Goal: Task Accomplishment & Management: Manage account settings

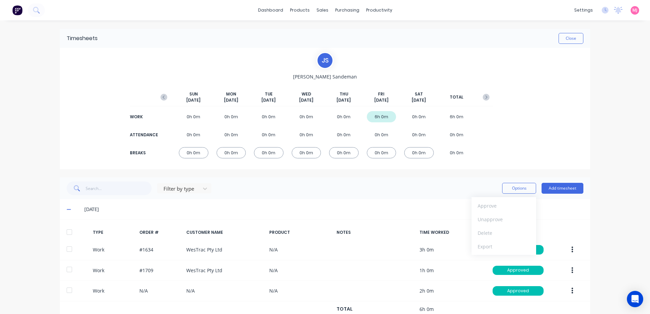
scroll to position [22, 0]
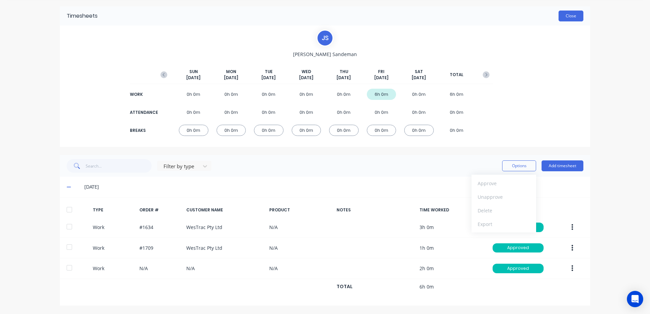
click at [570, 14] on button "Close" at bounding box center [571, 16] width 25 height 11
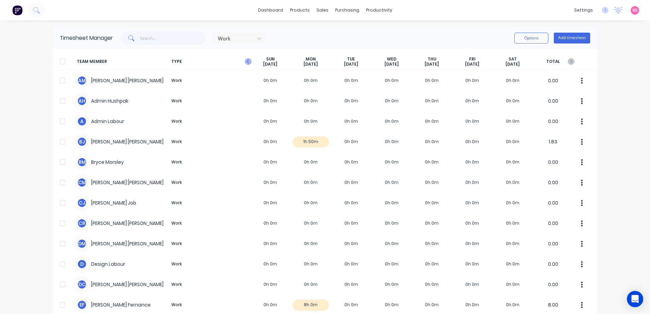
click at [247, 61] on icon "button" at bounding box center [248, 61] width 2 height 3
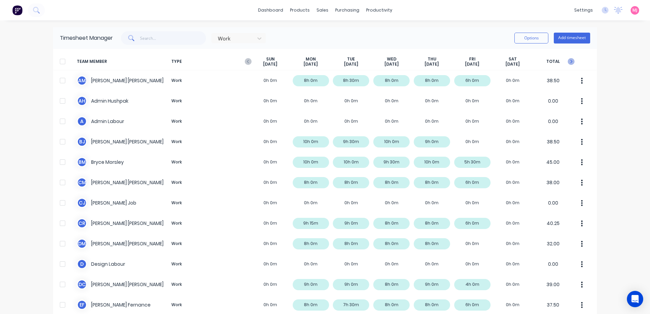
click at [568, 62] on icon "button" at bounding box center [571, 61] width 7 height 7
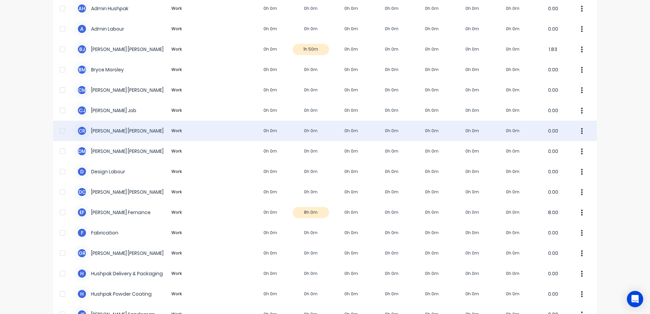
scroll to position [136, 0]
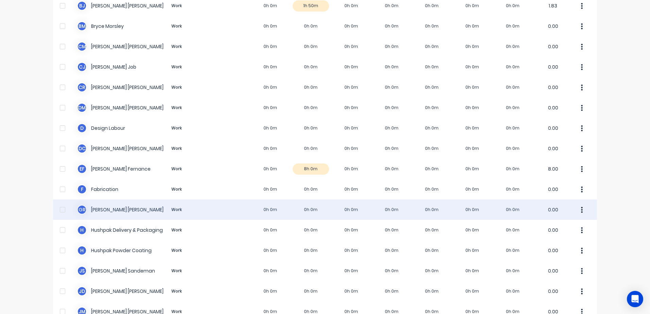
click at [100, 209] on div "G R [PERSON_NAME] Work 0h 0m 0h 0m 0h 0m 0h 0m 0h 0m 0h 0m 0h 0m 0.00" at bounding box center [325, 210] width 544 height 20
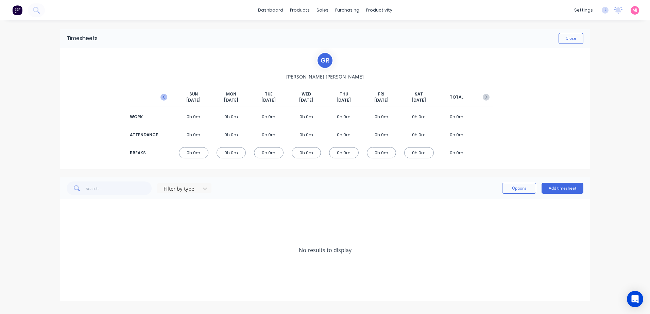
click at [163, 96] on icon "button" at bounding box center [164, 97] width 7 height 7
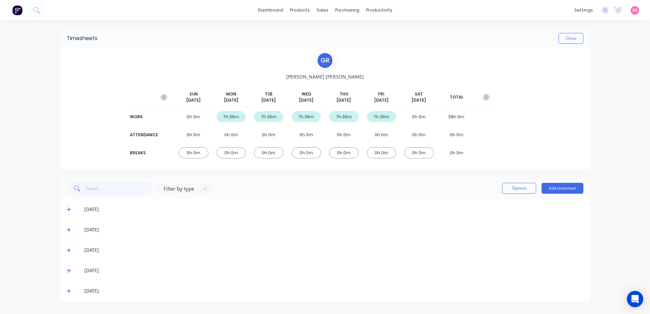
click at [68, 271] on icon at bounding box center [69, 270] width 4 height 5
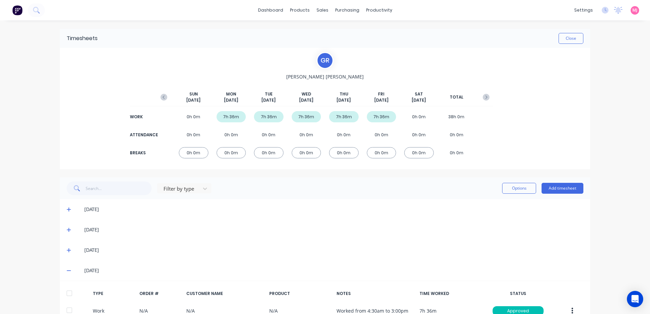
scroll to position [63, 0]
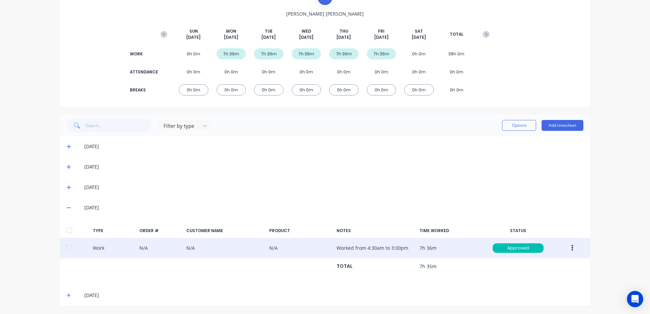
click at [572, 249] on icon "button" at bounding box center [573, 248] width 2 height 7
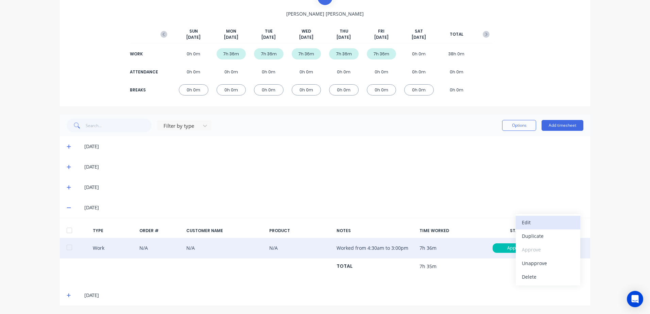
click at [528, 221] on div "Edit" at bounding box center [548, 223] width 52 height 10
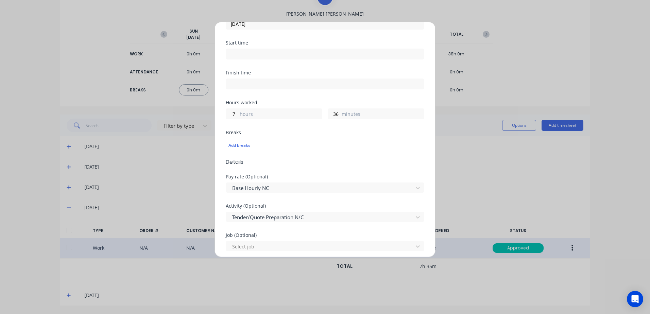
scroll to position [0, 0]
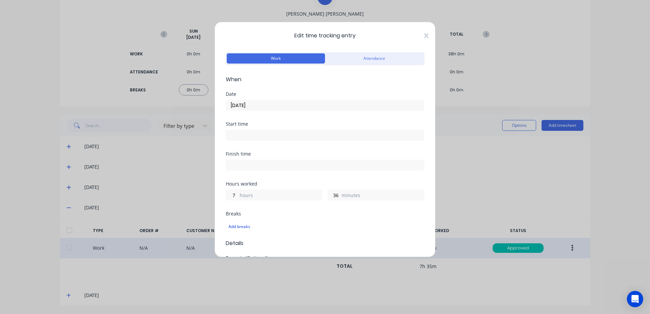
click at [424, 36] on icon at bounding box center [426, 35] width 4 height 5
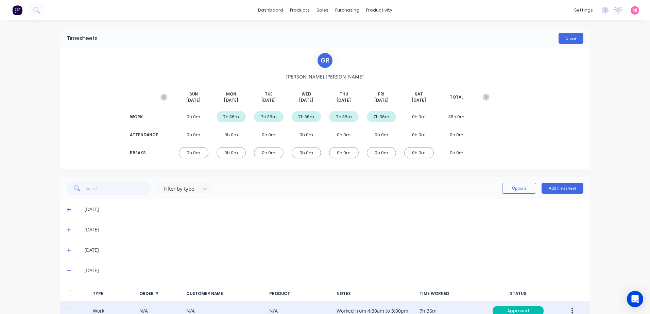
click at [564, 41] on button "Close" at bounding box center [571, 38] width 25 height 11
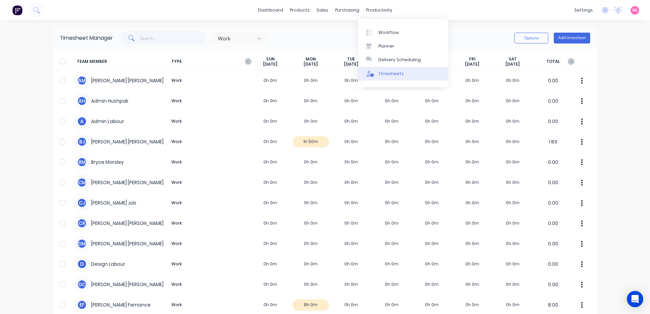
click at [393, 73] on div "Timesheets" at bounding box center [392, 74] width 26 height 6
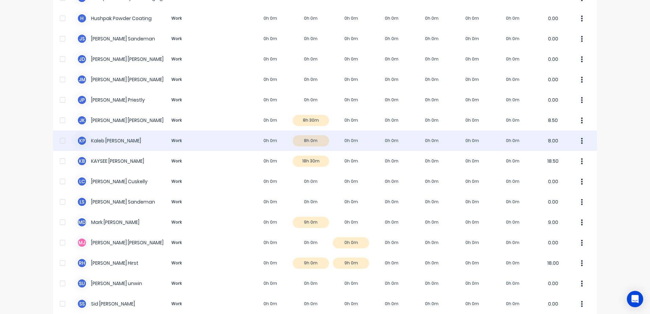
scroll to position [374, 0]
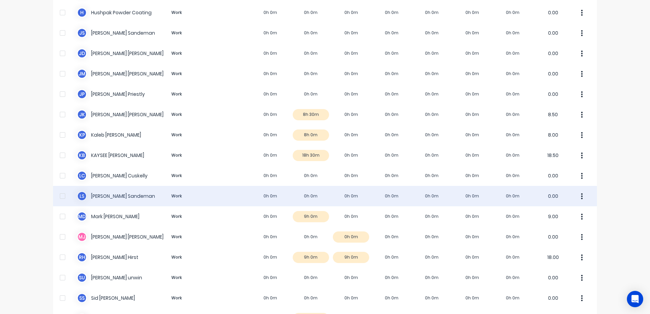
click at [106, 196] on div "L S [PERSON_NAME] Work 0h 0m 0h 0m 0h 0m 0h 0m 0h 0m 0h 0m 0h 0m 0.00" at bounding box center [325, 196] width 544 height 20
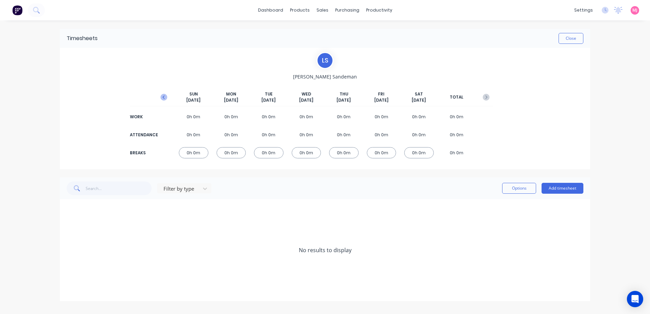
click at [165, 97] on icon "button" at bounding box center [164, 97] width 7 height 7
click at [163, 97] on icon "button" at bounding box center [164, 97] width 2 height 3
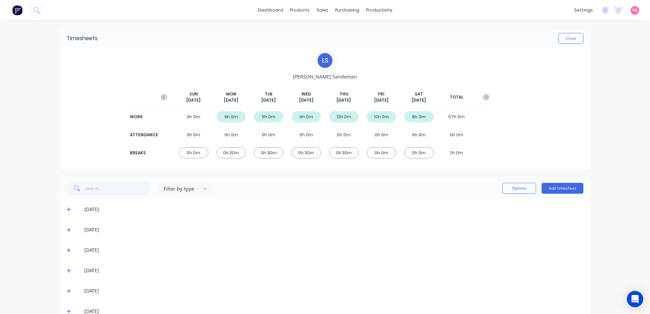
click at [67, 210] on icon at bounding box center [69, 209] width 4 height 5
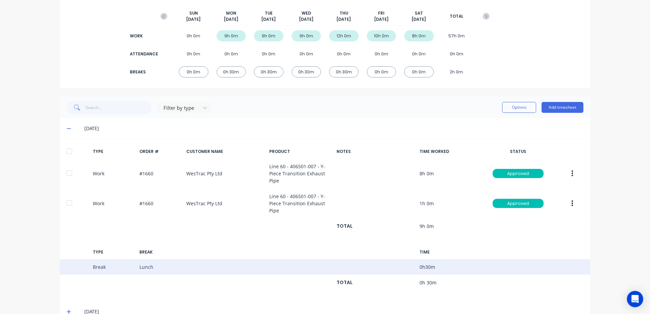
scroll to position [102, 0]
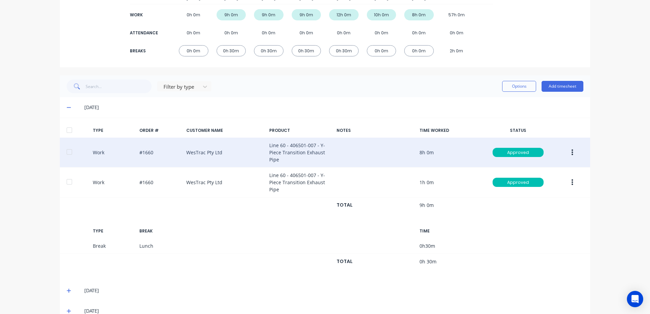
click at [572, 151] on icon "button" at bounding box center [573, 152] width 2 height 7
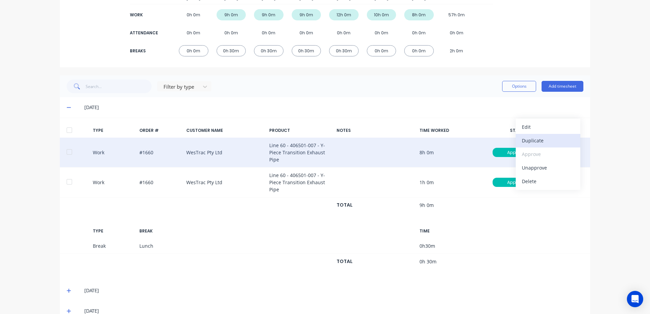
click at [533, 141] on div "Duplicate" at bounding box center [548, 141] width 52 height 10
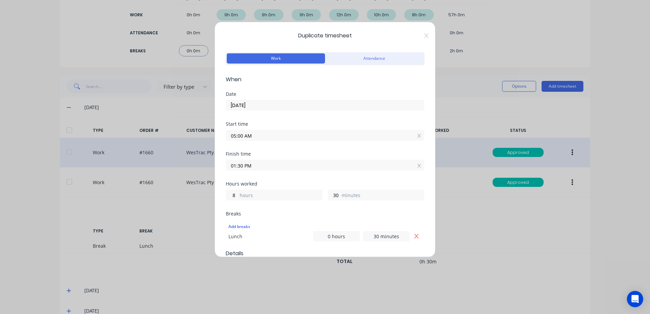
click at [259, 104] on input "[DATE]" at bounding box center [325, 105] width 198 height 10
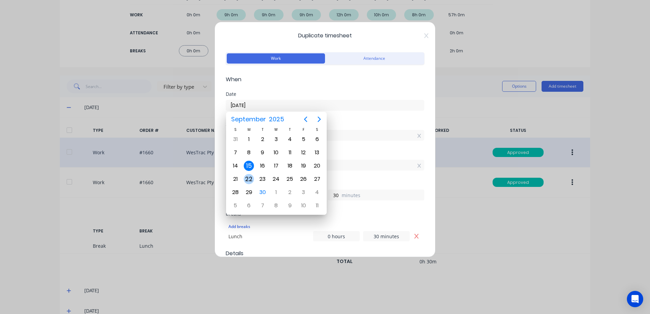
click at [247, 180] on div "22" at bounding box center [249, 179] width 10 height 10
type input "[DATE]"
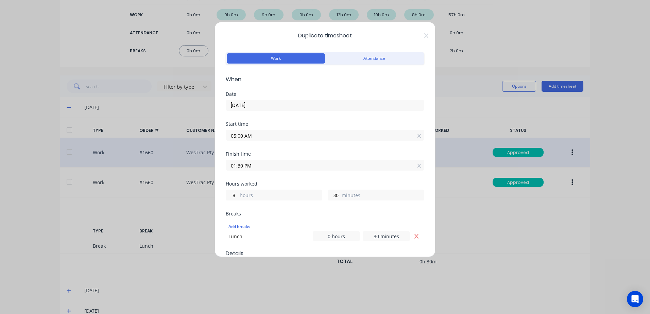
click at [260, 136] on input "05:00 AM" at bounding box center [325, 135] width 198 height 10
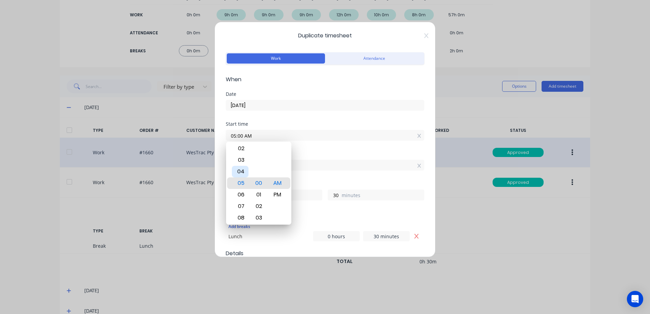
click at [237, 173] on div "04" at bounding box center [240, 172] width 17 height 12
type input "04:00 AM"
type input "9"
click at [316, 176] on div "Finish time 01:30 PM" at bounding box center [325, 167] width 199 height 30
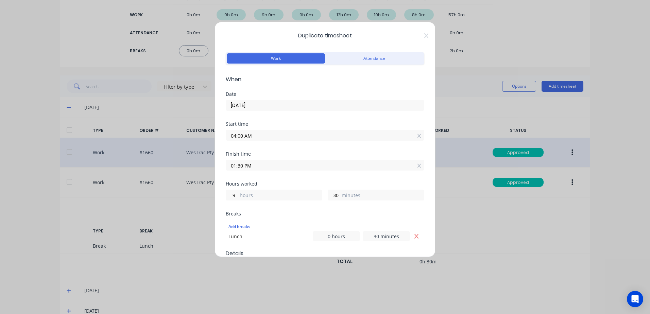
click at [272, 172] on div "Finish time 01:30 PM" at bounding box center [325, 167] width 199 height 30
click at [248, 165] on input "01:30 PM" at bounding box center [325, 165] width 198 height 10
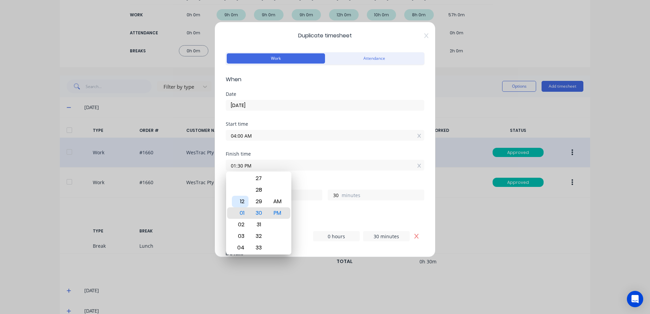
click at [241, 200] on div "12" at bounding box center [240, 202] width 17 height 12
type input "12:30 PM"
type input "8"
click at [316, 179] on div "Finish time 12:30 PM" at bounding box center [325, 167] width 199 height 30
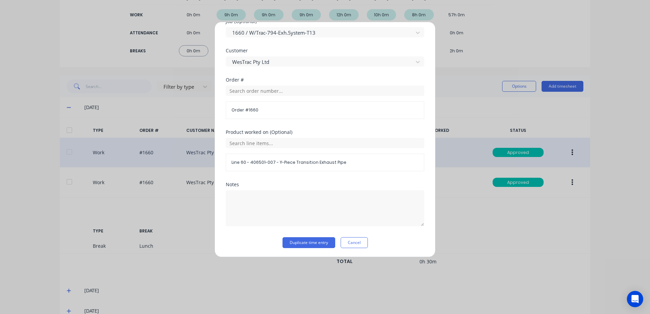
scroll to position [306, 0]
click at [297, 242] on button "Duplicate time entry" at bounding box center [309, 242] width 53 height 11
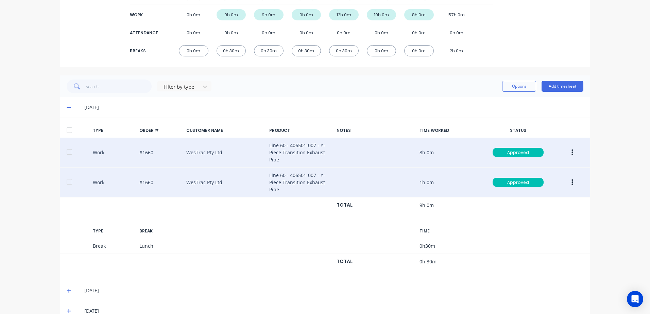
click at [572, 182] on icon "button" at bounding box center [573, 182] width 2 height 6
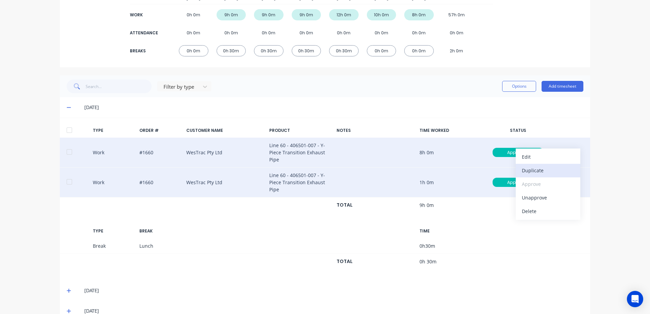
click at [533, 169] on div "Duplicate" at bounding box center [548, 171] width 52 height 10
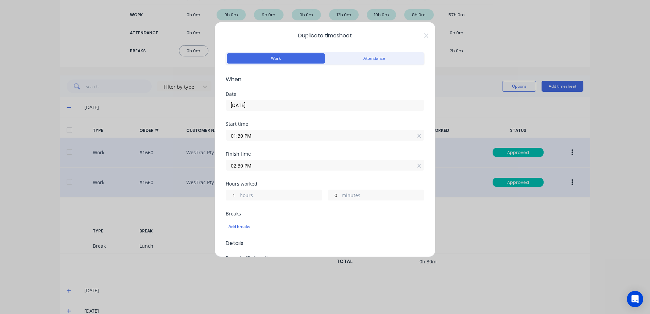
click at [259, 136] on input "01:30 PM" at bounding box center [325, 135] width 198 height 10
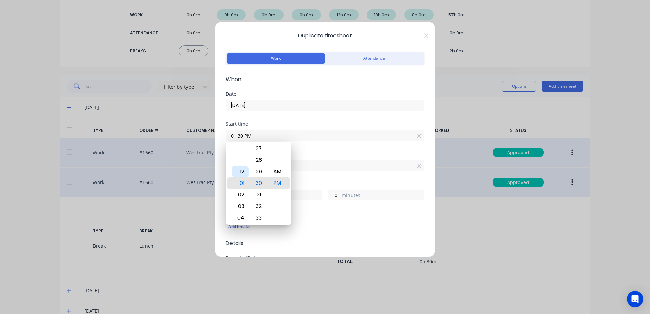
click at [241, 171] on div "12" at bounding box center [240, 172] width 17 height 12
type input "12:30 PM"
type input "2"
click at [313, 173] on div "Finish time 02:30 PM" at bounding box center [325, 167] width 199 height 30
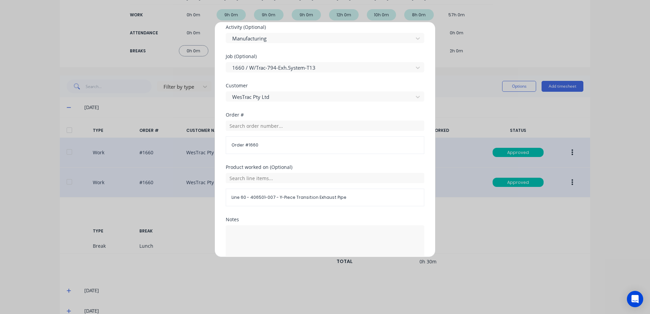
scroll to position [296, 0]
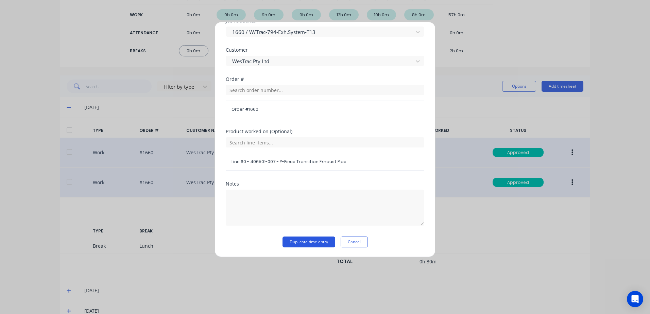
click at [300, 241] on button "Duplicate time entry" at bounding box center [309, 242] width 53 height 11
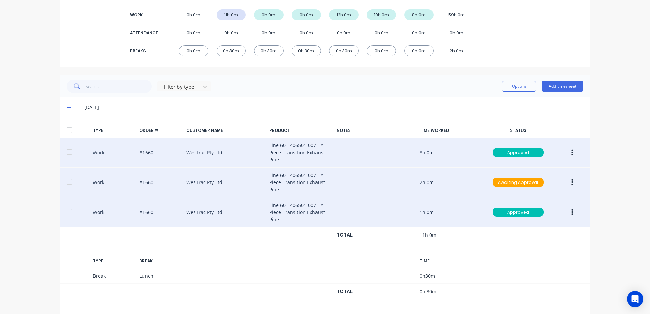
click at [572, 183] on icon "button" at bounding box center [573, 182] width 2 height 6
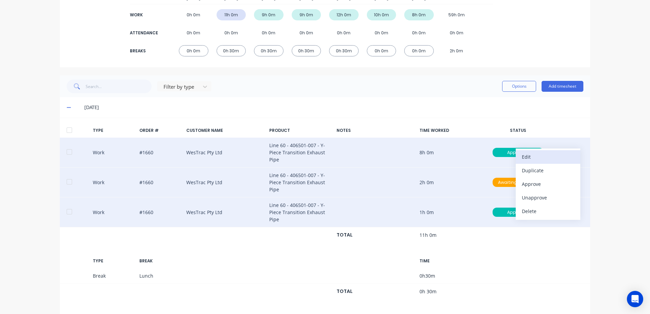
click at [525, 159] on div "Edit" at bounding box center [548, 157] width 52 height 10
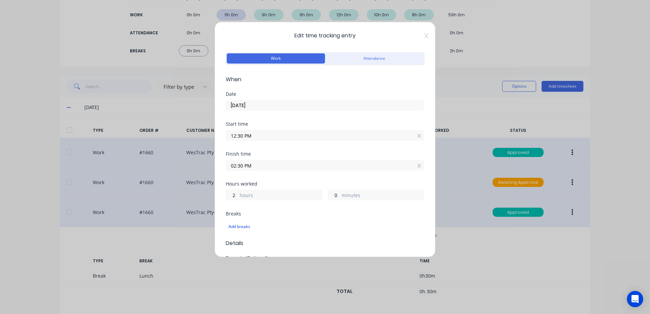
click at [260, 105] on input "[DATE]" at bounding box center [325, 105] width 198 height 10
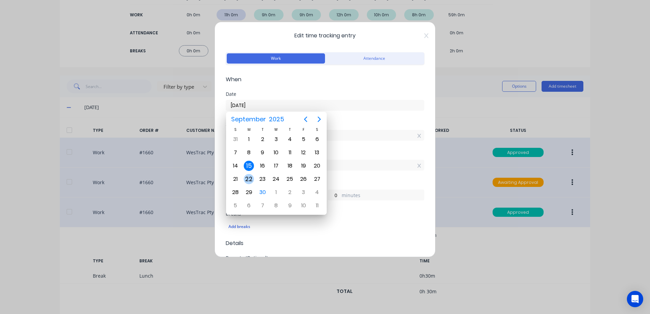
click at [248, 179] on div "22" at bounding box center [249, 179] width 10 height 10
type input "[DATE]"
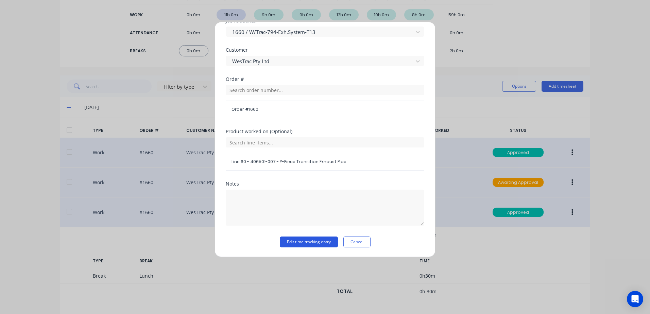
click at [298, 244] on button "Edit time tracking entry" at bounding box center [309, 242] width 58 height 11
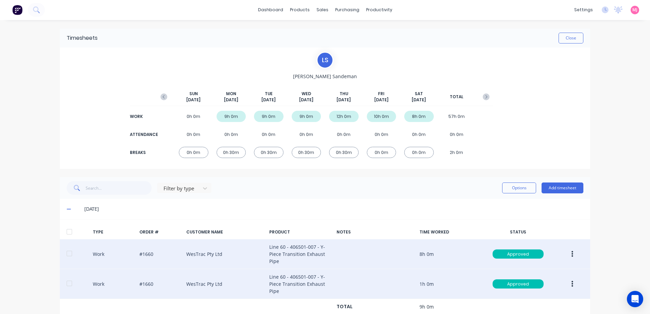
scroll to position [0, 0]
click at [486, 97] on icon "button" at bounding box center [487, 97] width 2 height 3
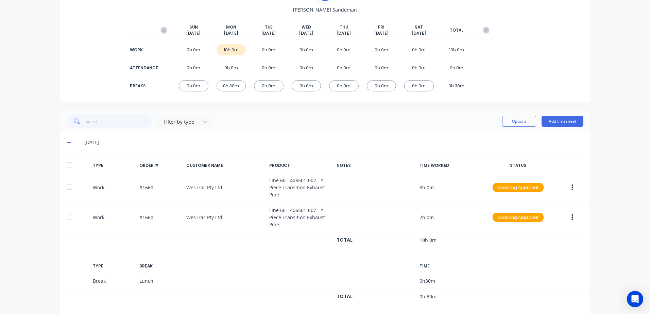
scroll to position [77, 0]
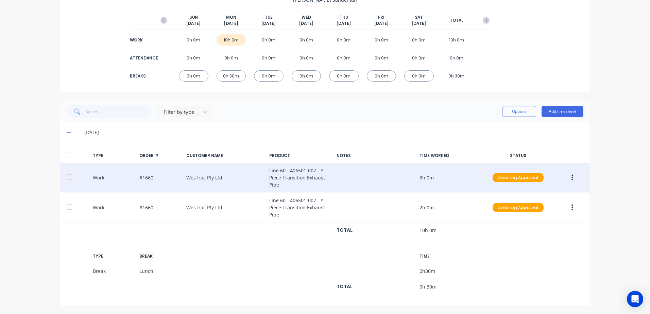
click at [572, 178] on icon "button" at bounding box center [573, 177] width 2 height 6
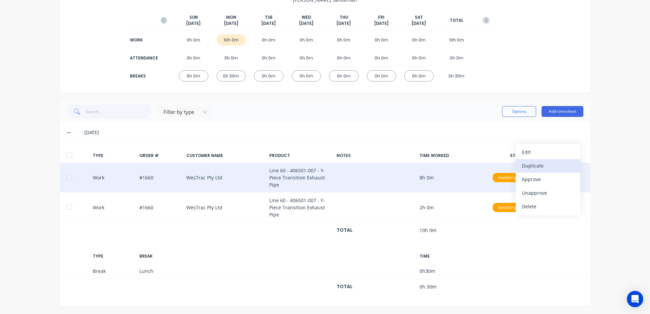
click at [529, 167] on div "Duplicate" at bounding box center [548, 166] width 52 height 10
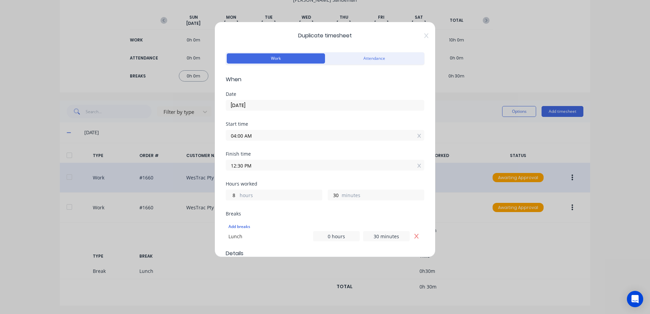
click at [263, 102] on input "[DATE]" at bounding box center [325, 105] width 198 height 10
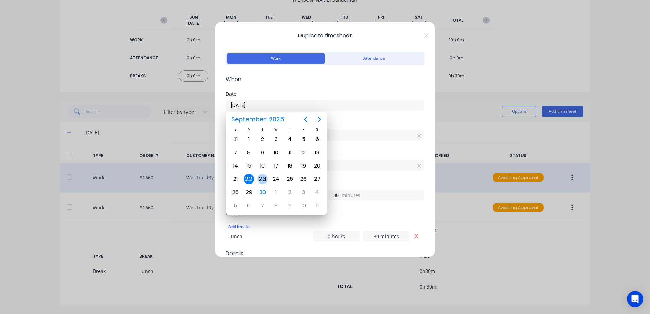
click at [262, 178] on div "23" at bounding box center [262, 179] width 10 height 10
type input "[DATE]"
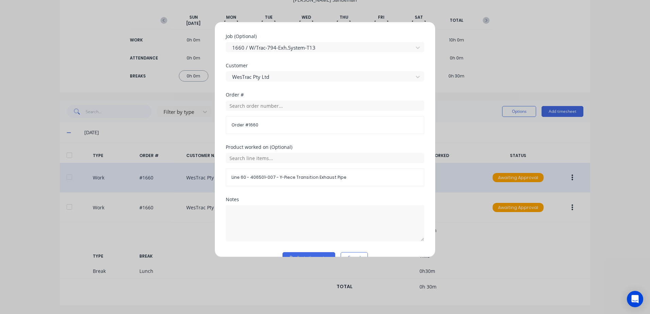
scroll to position [306, 0]
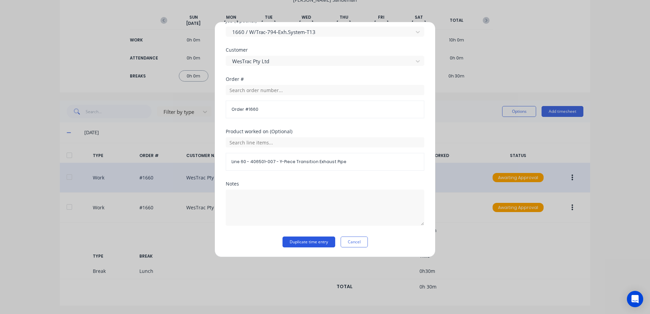
click at [299, 243] on button "Duplicate time entry" at bounding box center [309, 242] width 53 height 11
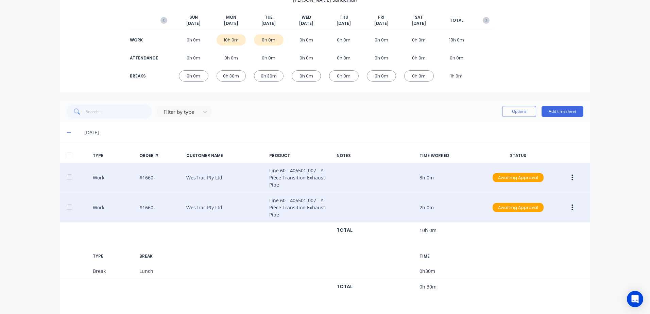
click at [572, 209] on icon "button" at bounding box center [573, 207] width 2 height 7
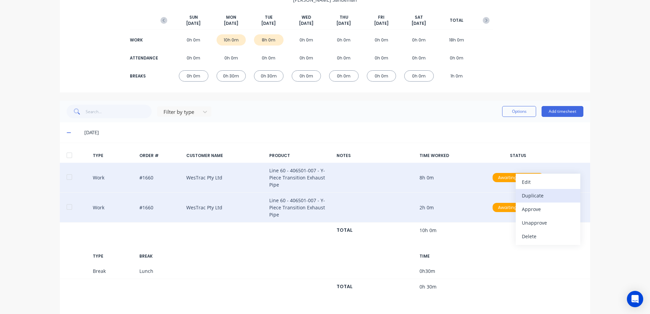
click at [529, 195] on div "Duplicate" at bounding box center [548, 196] width 52 height 10
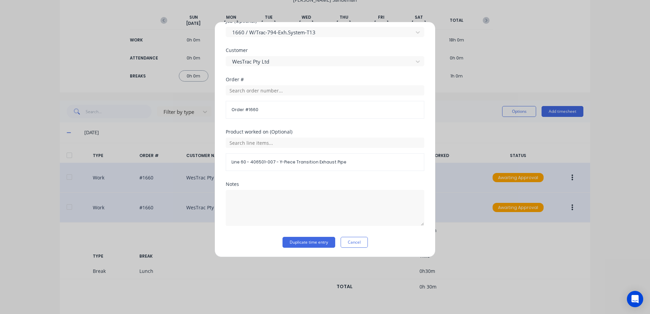
scroll to position [296, 0]
click at [300, 241] on button "Duplicate time entry" at bounding box center [309, 242] width 53 height 11
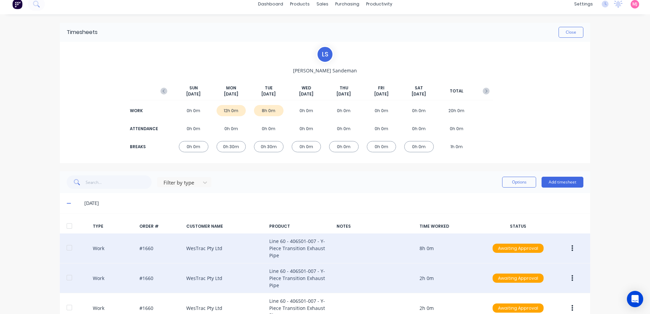
scroll to position [0, 0]
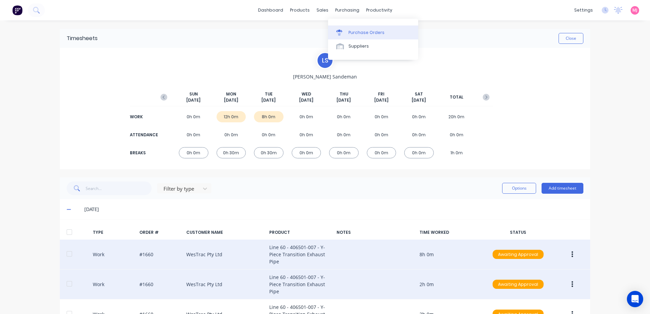
drag, startPoint x: 357, startPoint y: 31, endPoint x: 352, endPoint y: 33, distance: 5.8
click at [357, 31] on div "Purchase Orders" at bounding box center [367, 33] width 36 height 6
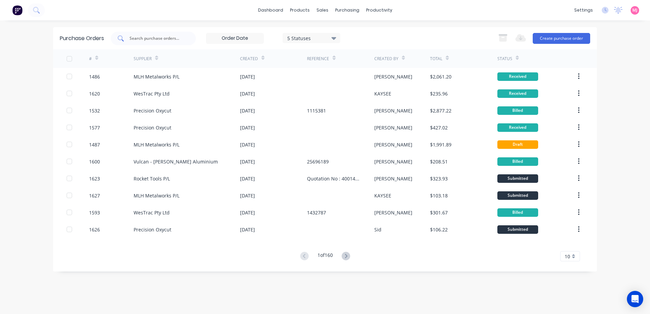
click at [140, 38] on input "text" at bounding box center [157, 38] width 56 height 7
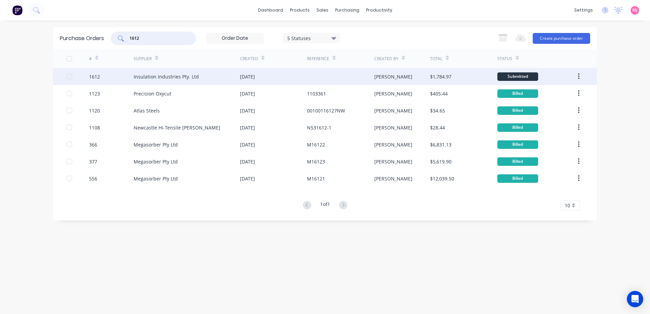
type input "1612"
click at [163, 76] on div "Insulation Industries Pty. Ltd" at bounding box center [166, 76] width 65 height 7
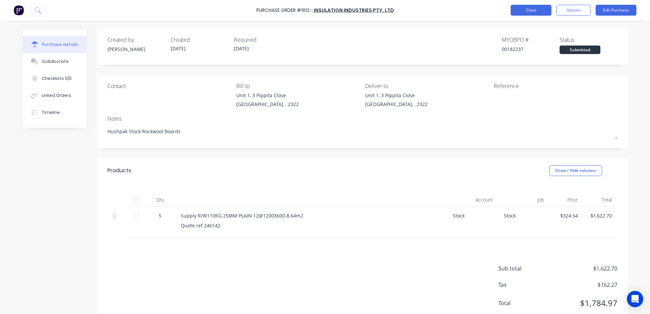
click at [539, 11] on button "Close" at bounding box center [531, 10] width 41 height 11
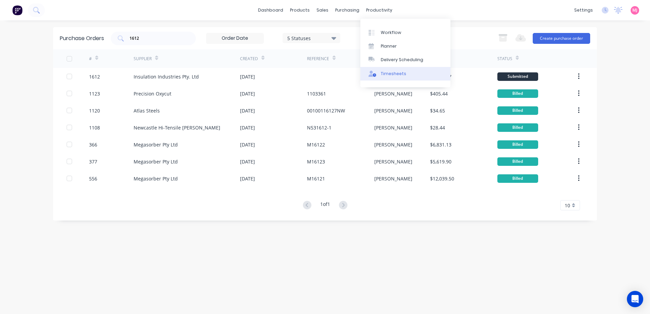
click at [394, 72] on div "Timesheets" at bounding box center [394, 74] width 26 height 6
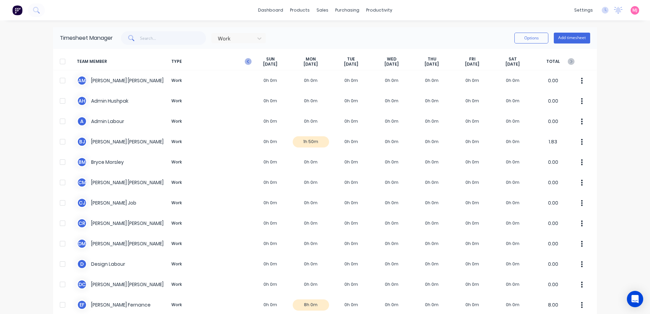
click at [245, 60] on icon "button" at bounding box center [248, 61] width 7 height 7
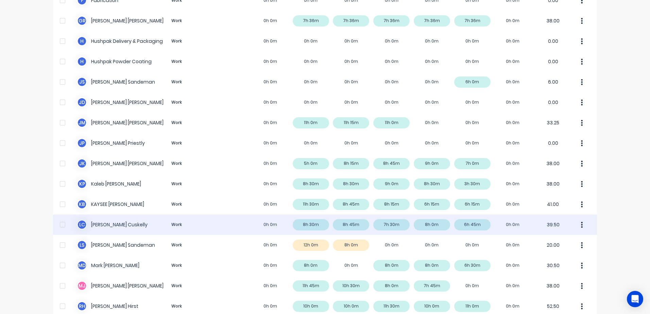
scroll to position [340, 0]
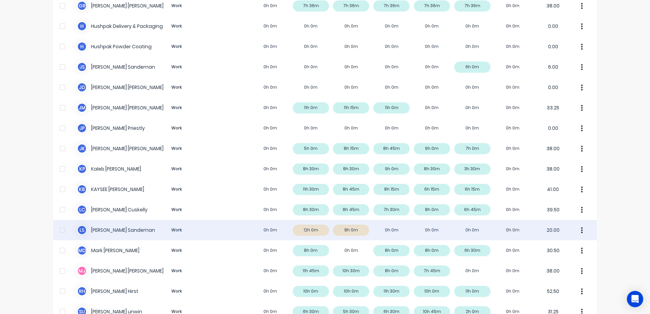
click at [582, 230] on icon "button" at bounding box center [583, 230] width 2 height 6
click at [370, 231] on div "L S [PERSON_NAME] Work 0h 0m 12h 0m 8h 0m 0h 0m 0h 0m 0h 0m 0h 0m 20.00 Approve…" at bounding box center [325, 230] width 544 height 20
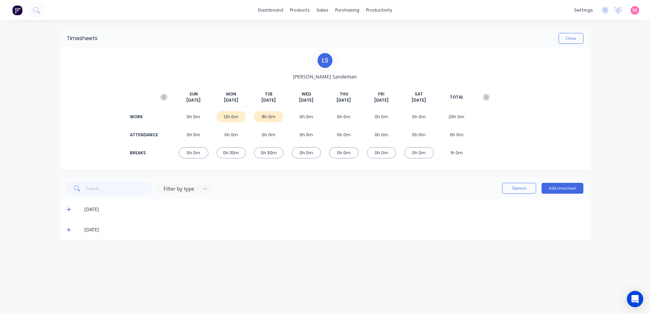
click at [69, 209] on icon at bounding box center [69, 209] width 4 height 5
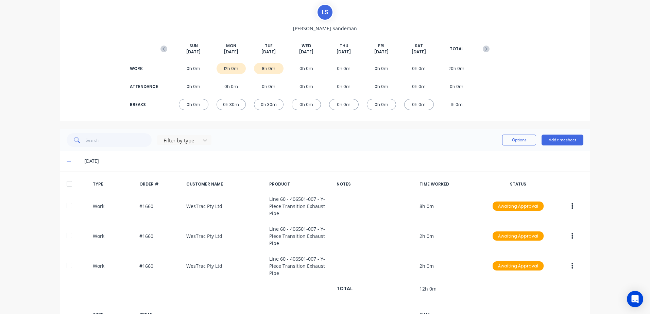
scroll to position [127, 0]
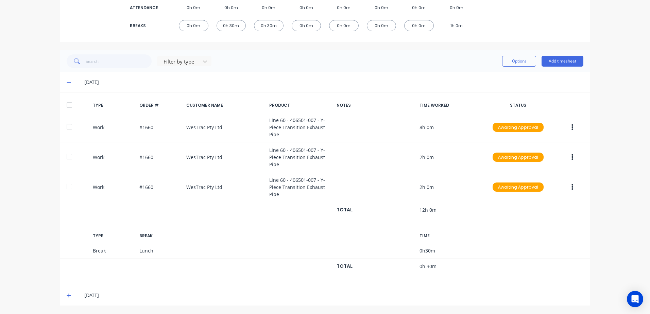
click at [67, 294] on icon at bounding box center [69, 295] width 4 height 5
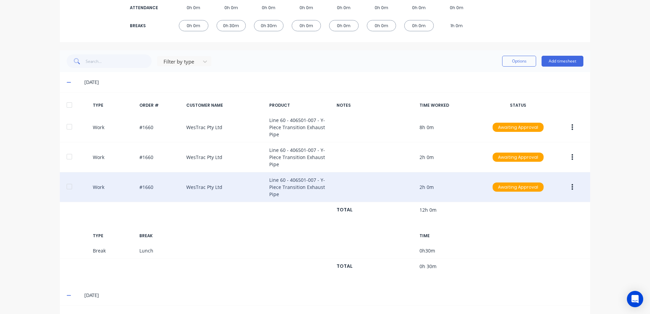
click at [572, 187] on icon "button" at bounding box center [573, 187] width 2 height 6
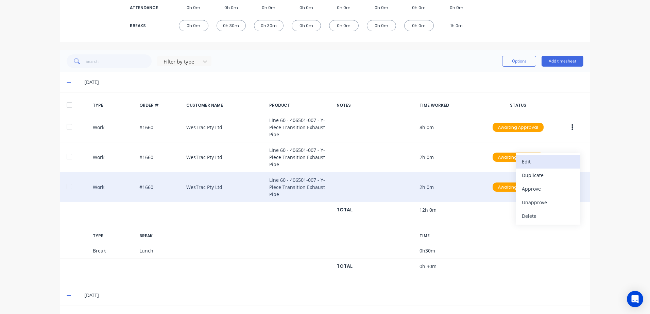
click at [531, 162] on div "Edit" at bounding box center [548, 162] width 52 height 10
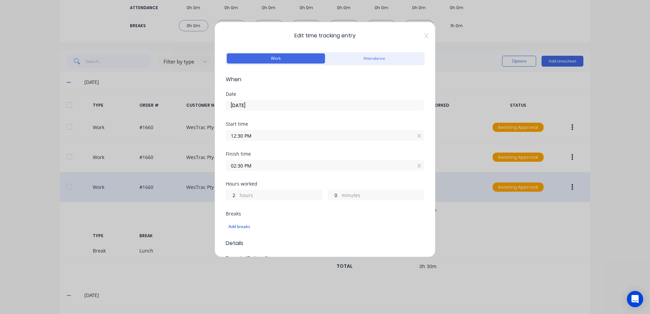
click at [262, 104] on input "[DATE]" at bounding box center [325, 105] width 198 height 10
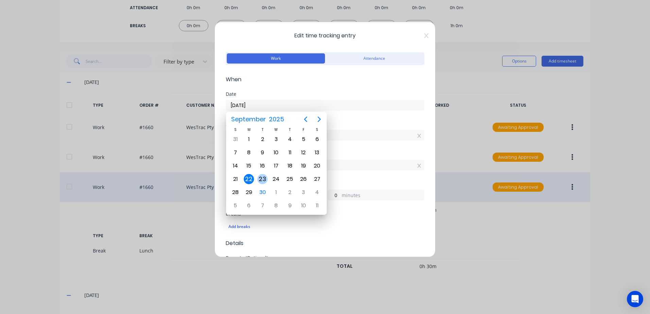
click at [261, 178] on div "23" at bounding box center [262, 179] width 10 height 10
type input "[DATE]"
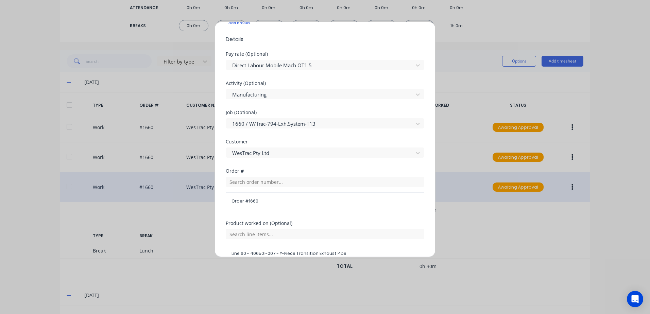
scroll to position [296, 0]
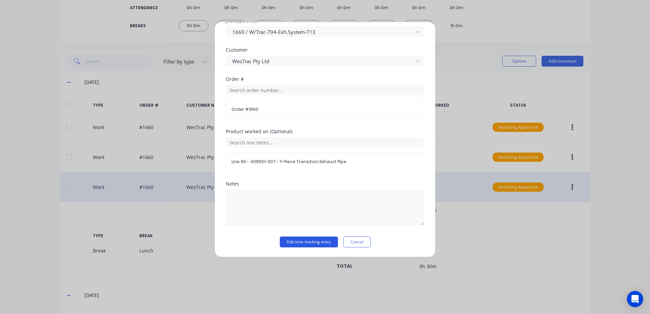
click at [290, 241] on button "Edit time tracking entry" at bounding box center [309, 242] width 58 height 11
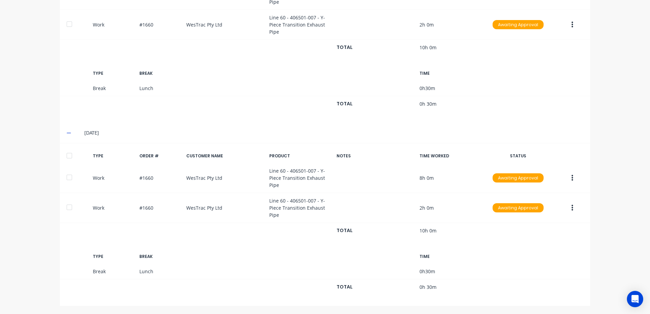
scroll to position [260, 0]
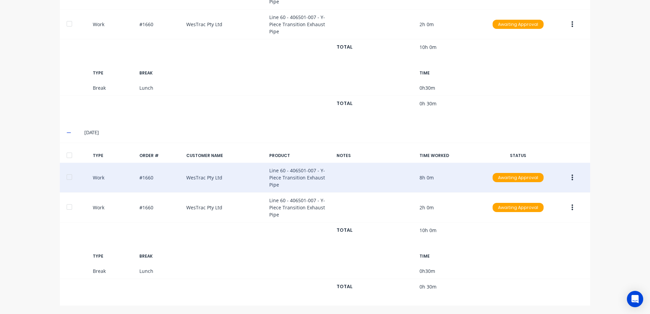
click at [571, 177] on button "button" at bounding box center [573, 178] width 16 height 12
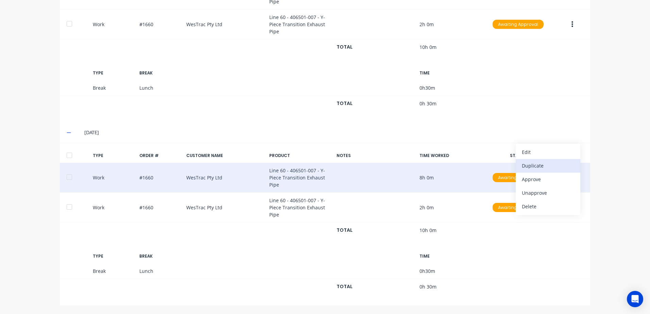
click at [529, 165] on div "Duplicate" at bounding box center [548, 166] width 52 height 10
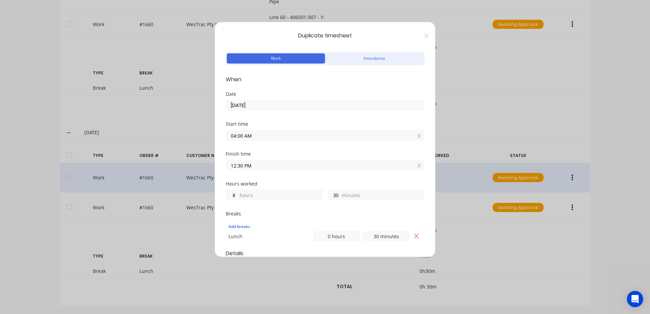
click at [260, 106] on input "[DATE]" at bounding box center [325, 105] width 198 height 10
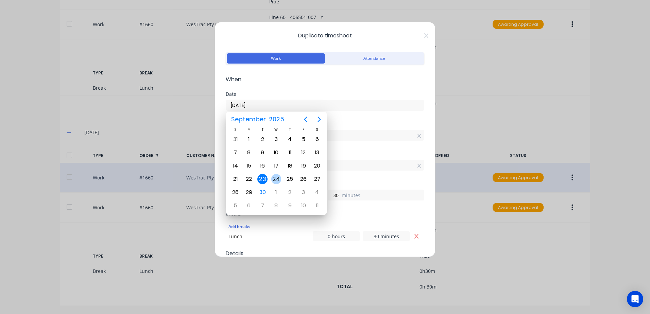
click at [277, 178] on div "24" at bounding box center [276, 179] width 10 height 10
type input "[DATE]"
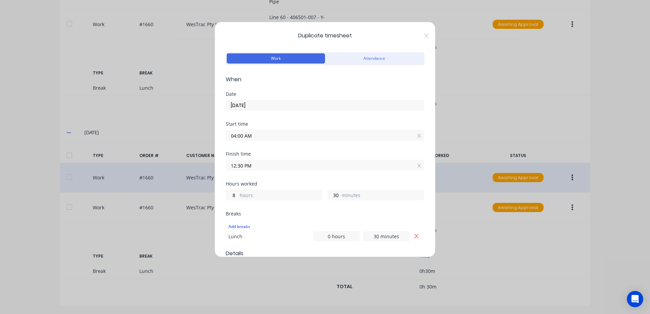
click at [257, 166] on input "12:30 PM" at bounding box center [325, 165] width 198 height 10
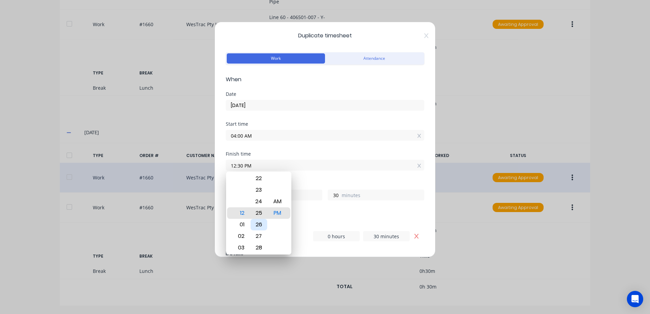
type input "12:26 PM"
type input "26"
type input "12:22 PM"
type input "22"
type input "12:18 PM"
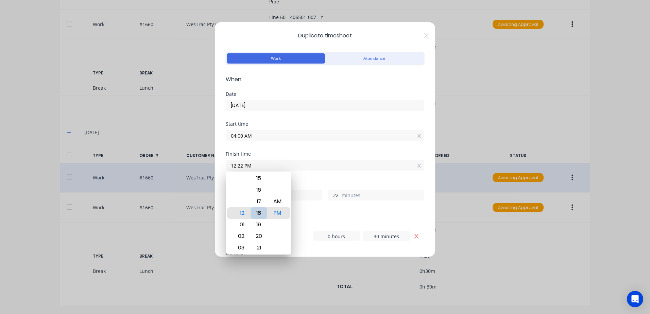
type input "18"
type input "12:07 PM"
type input "7"
type input "12:05 PM"
type input "5"
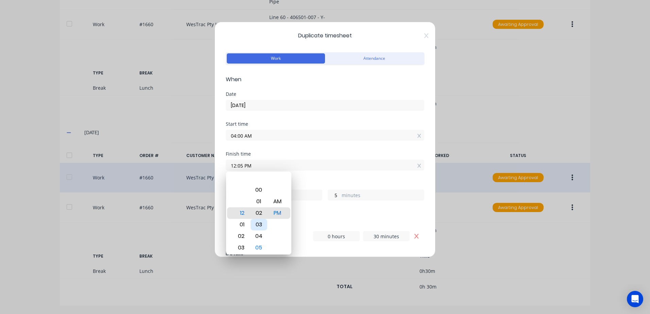
type input "12:01 PM"
type input "1"
type input "12:00 PM"
type input "0"
click at [351, 213] on div "Breaks" at bounding box center [325, 214] width 199 height 5
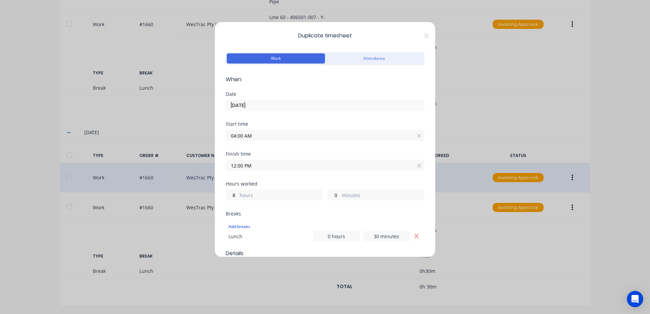
drag, startPoint x: 412, startPoint y: 237, endPoint x: 396, endPoint y: 234, distance: 15.5
click at [414, 237] on icon "Remove Lunch" at bounding box center [416, 236] width 5 height 5
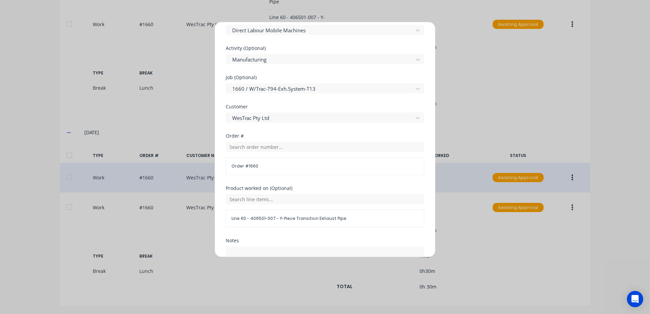
scroll to position [296, 0]
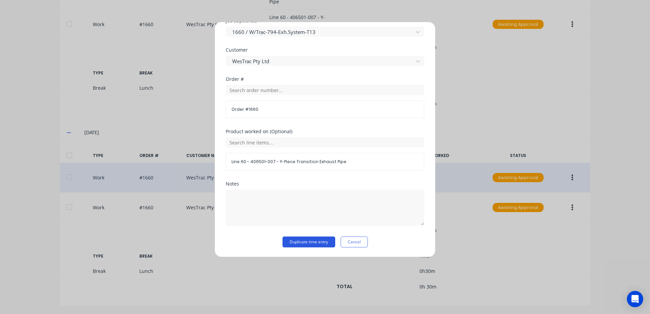
click at [303, 244] on button "Duplicate time entry" at bounding box center [309, 242] width 53 height 11
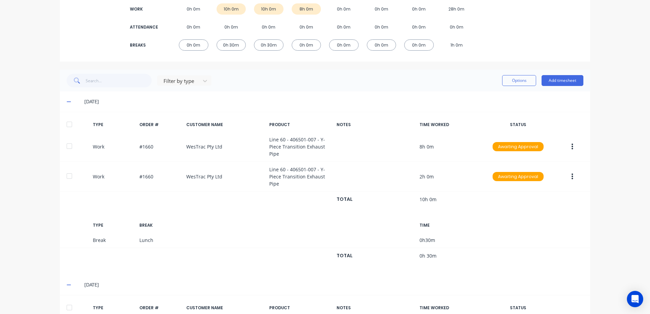
scroll to position [90, 0]
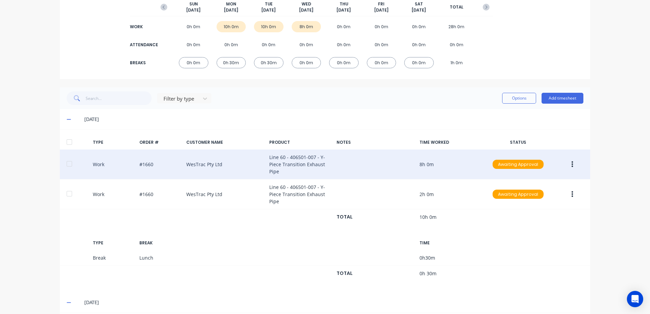
click at [572, 163] on icon "button" at bounding box center [573, 164] width 2 height 7
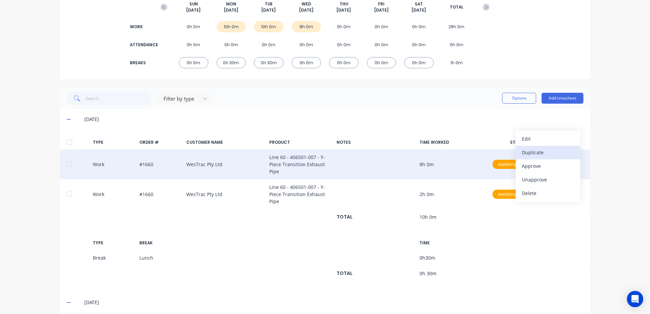
click at [531, 153] on div "Duplicate" at bounding box center [548, 153] width 52 height 10
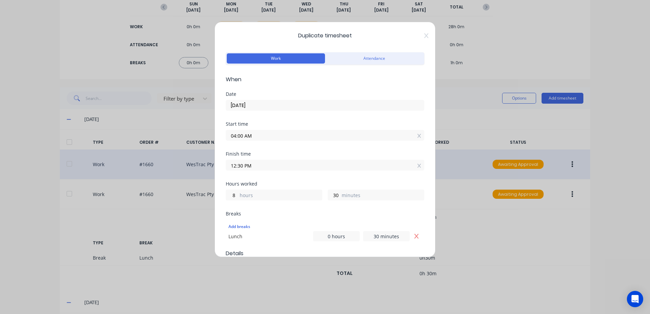
click at [262, 105] on input "[DATE]" at bounding box center [325, 105] width 198 height 10
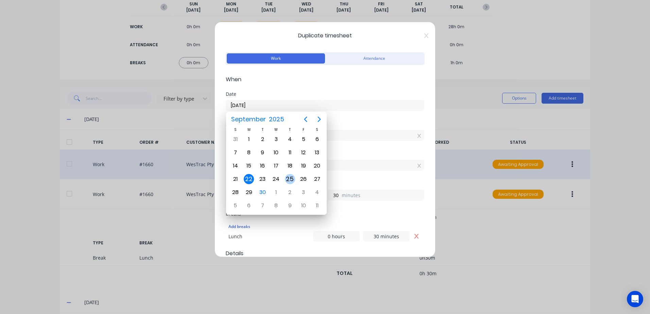
click at [290, 180] on div "25" at bounding box center [290, 179] width 10 height 10
type input "[DATE]"
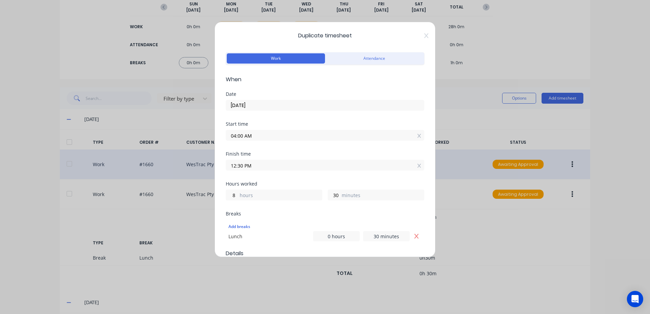
click at [258, 168] on input "12:30 PM" at bounding box center [325, 165] width 198 height 10
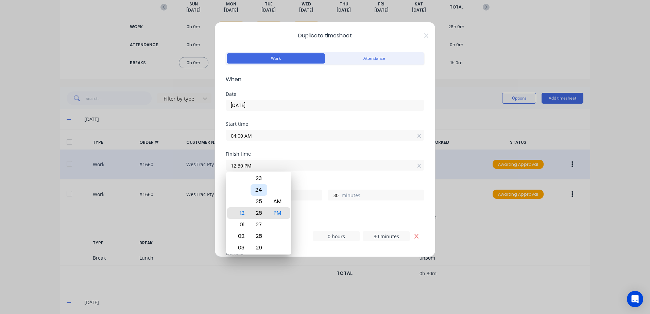
type input "12:26 PM"
type input "26"
type input "12:21 PM"
type input "21"
type input "12:15 PM"
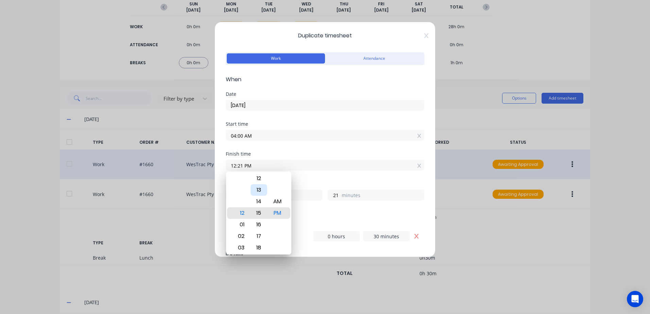
type input "15"
type input "12:11 PM"
type input "11"
type input "12:07 PM"
type input "7"
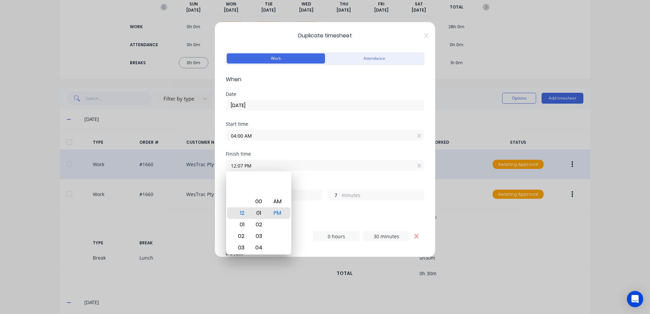
type input "12:01 PM"
type input "1"
type input "12:00 PM"
type input "0"
click at [332, 210] on div "Hours worked 8 hours 0 minutes" at bounding box center [325, 197] width 199 height 30
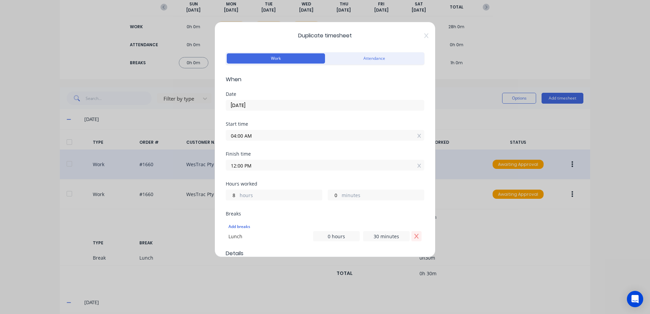
click at [414, 235] on icon "Remove Lunch" at bounding box center [416, 236] width 5 height 5
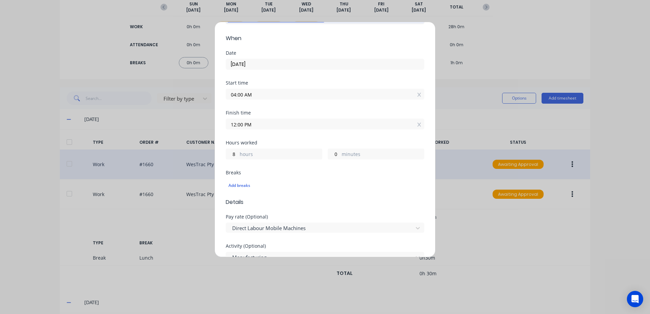
scroll to position [102, 0]
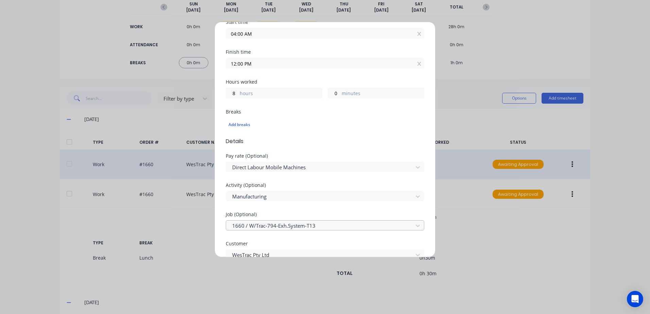
click at [253, 225] on div at bounding box center [321, 226] width 178 height 9
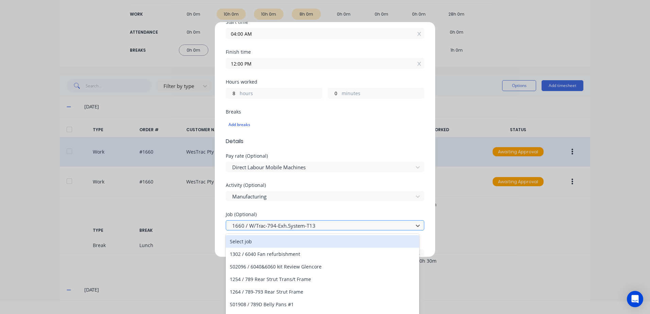
scroll to position [14, 0]
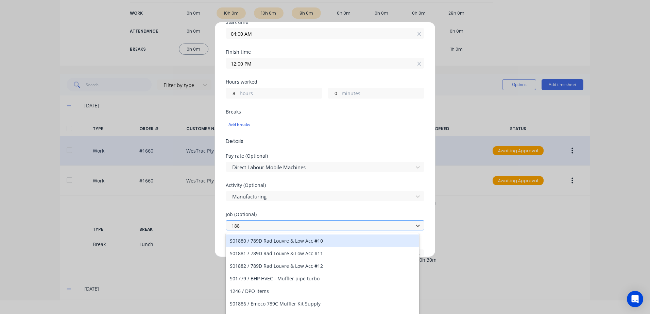
type input "1881"
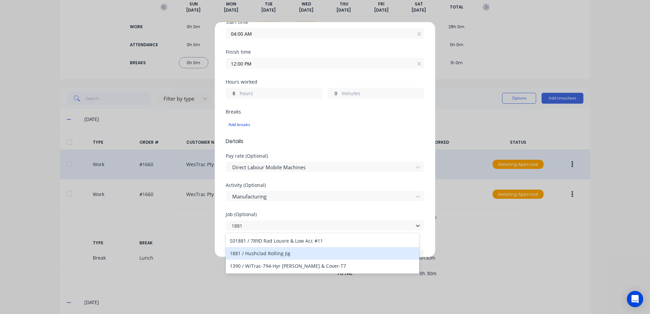
click at [283, 254] on div "1881 / Hushclad Rolling Jig" at bounding box center [323, 253] width 194 height 13
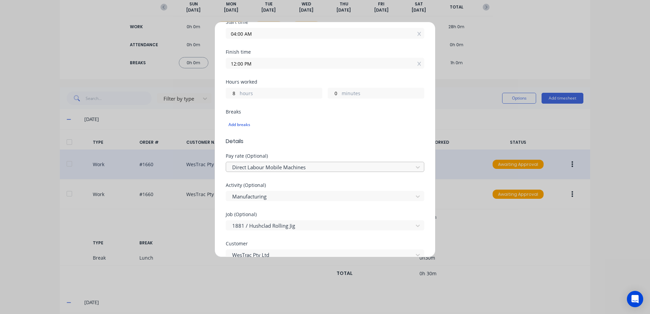
click at [282, 168] on div at bounding box center [321, 167] width 178 height 9
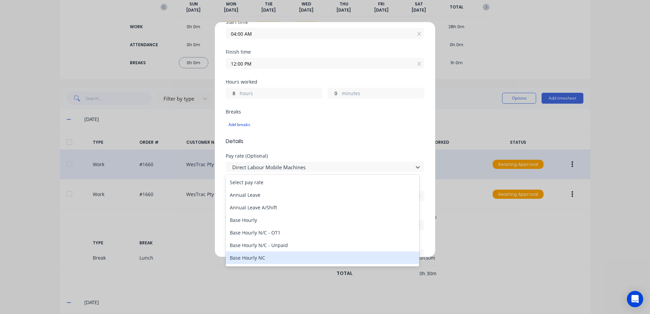
click at [254, 258] on div "Base Hourly NC" at bounding box center [323, 258] width 194 height 13
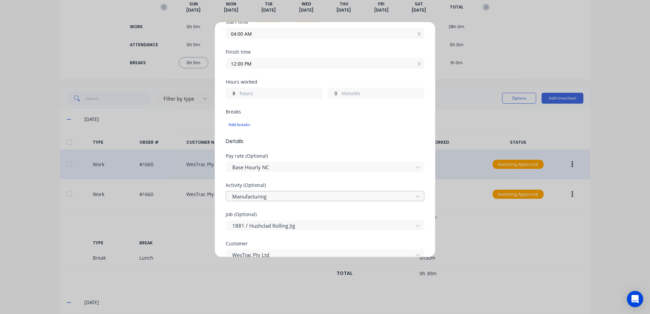
click at [269, 196] on div at bounding box center [321, 197] width 178 height 9
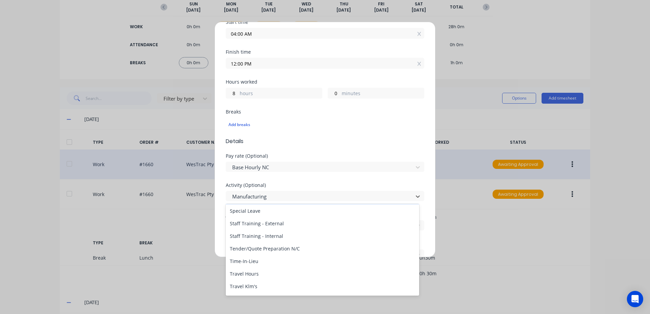
scroll to position [326, 0]
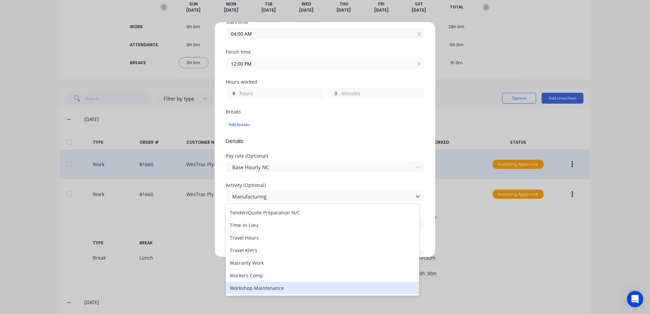
click at [247, 289] on div "Workshop Maintenance" at bounding box center [323, 288] width 194 height 13
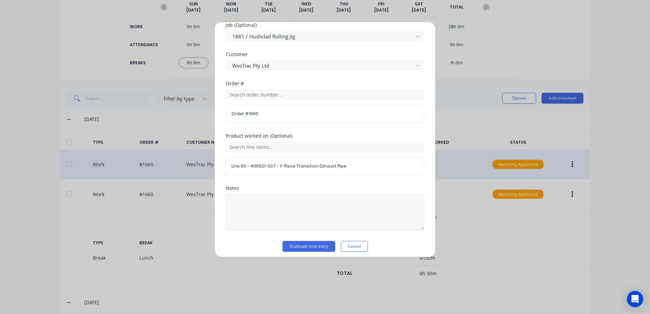
scroll to position [296, 0]
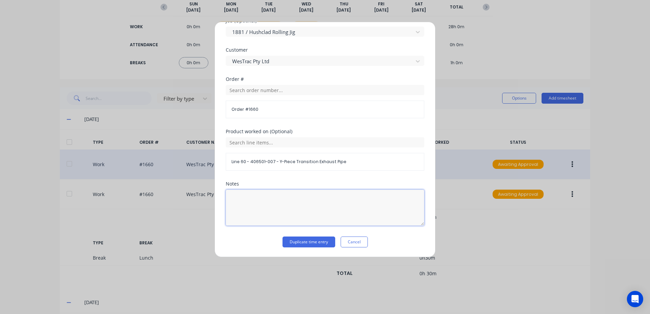
click at [256, 202] on textarea at bounding box center [325, 208] width 199 height 36
type textarea "Hushclad Rolling Jig"
click at [388, 239] on div "Duplicate time entry Cancel" at bounding box center [325, 242] width 199 height 11
click at [297, 242] on button "Duplicate time entry" at bounding box center [309, 242] width 53 height 11
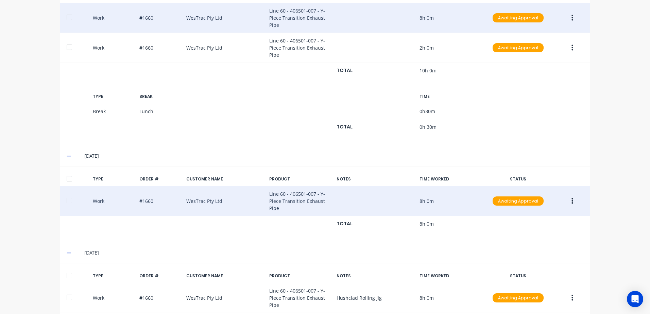
scroll to position [454, 0]
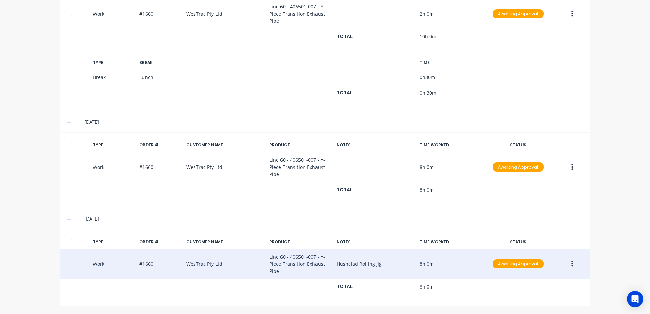
click at [572, 263] on icon "button" at bounding box center [573, 264] width 2 height 7
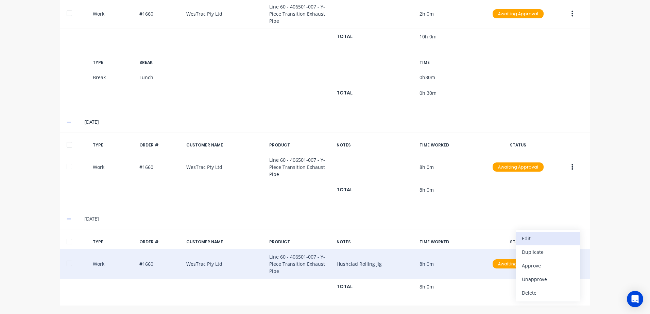
click at [525, 238] on div "Edit" at bounding box center [548, 239] width 52 height 10
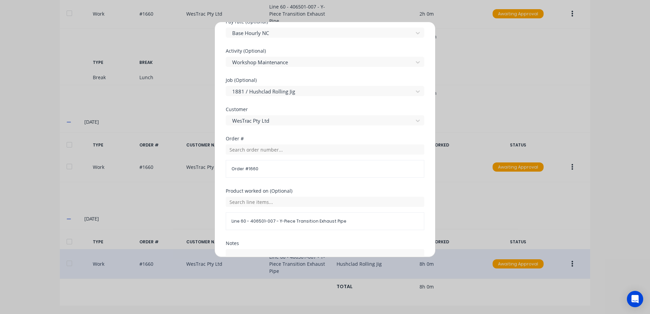
scroll to position [238, 0]
click at [254, 150] on input "text" at bounding box center [325, 148] width 199 height 10
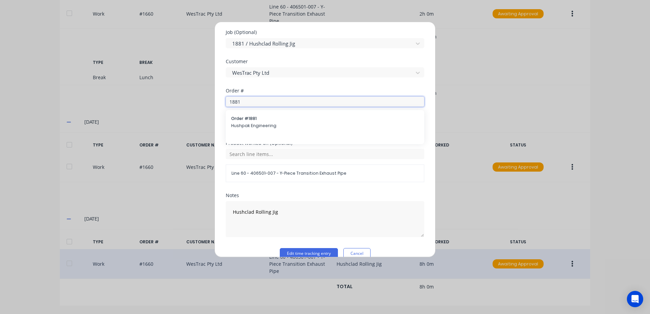
scroll to position [296, 0]
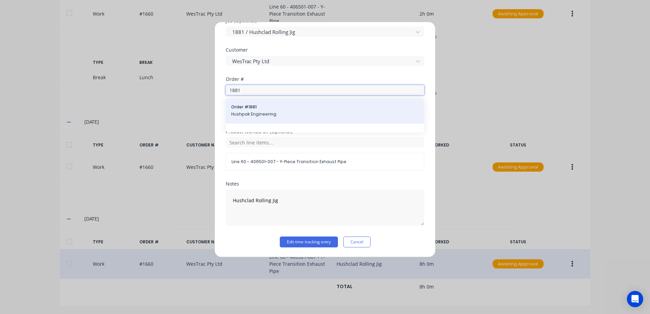
type input "1881"
click at [257, 110] on span "Order # 1881" at bounding box center [325, 107] width 188 height 6
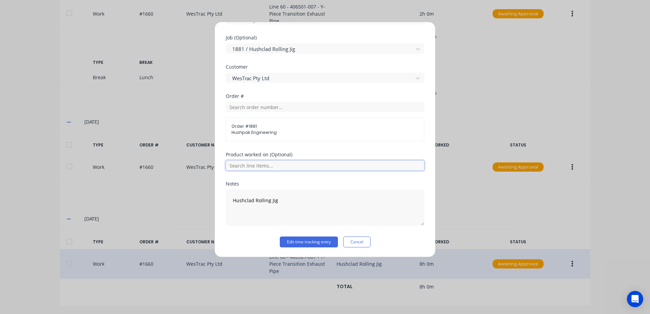
click at [267, 167] on input "text" at bounding box center [325, 166] width 199 height 10
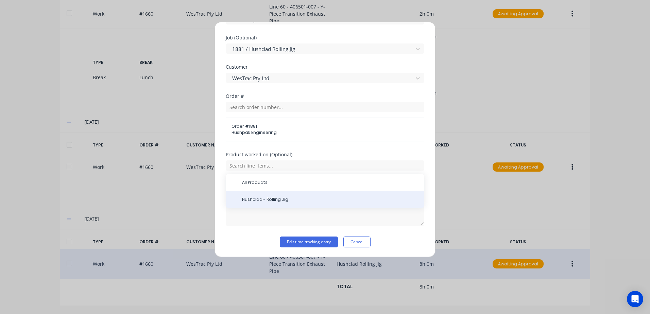
click at [268, 199] on span "Hushclad - Rolling Jig" at bounding box center [330, 200] width 177 height 6
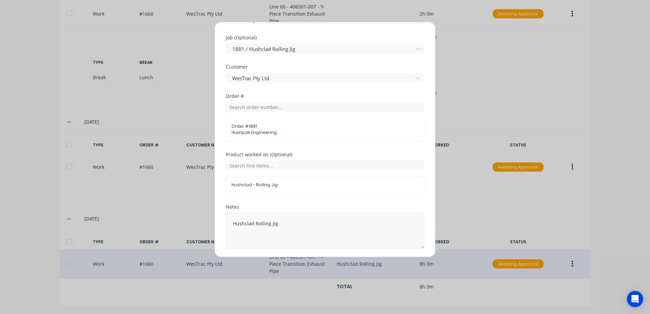
scroll to position [302, 0]
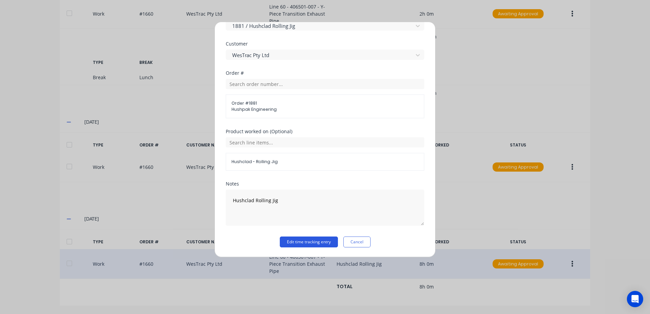
click at [289, 242] on button "Edit time tracking entry" at bounding box center [309, 242] width 58 height 11
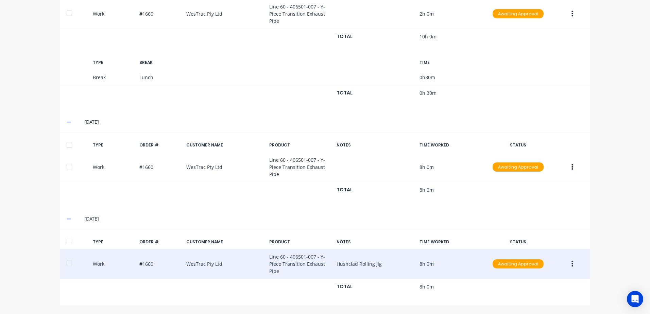
scroll to position [445, 0]
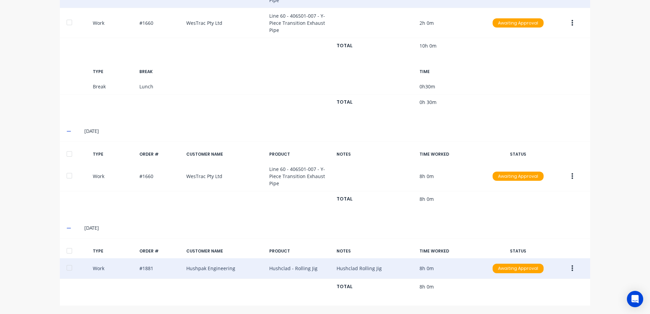
click at [572, 270] on icon "button" at bounding box center [573, 268] width 2 height 7
click at [526, 256] on div "Duplicate" at bounding box center [548, 257] width 52 height 10
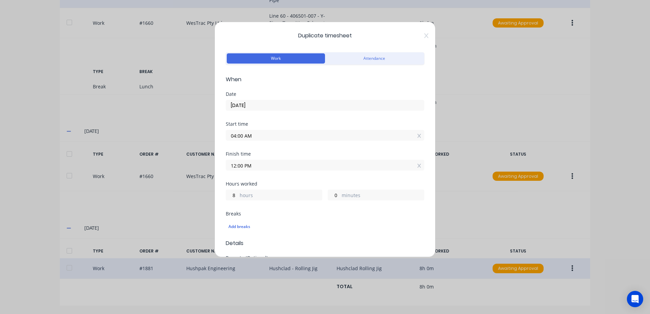
click at [256, 136] on input "04:00 AM" at bounding box center [325, 135] width 198 height 10
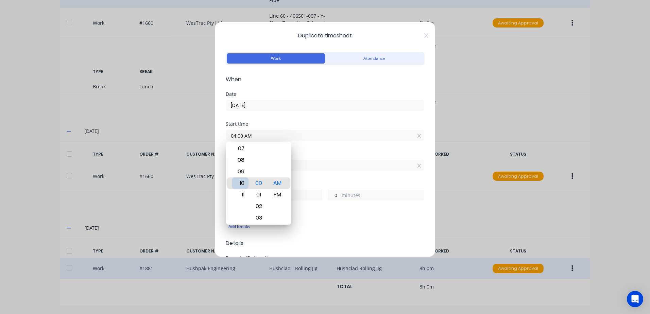
type input "10:00 AM"
type input "2"
type input "04:00 AM"
type input "8"
type input "12:00 AM"
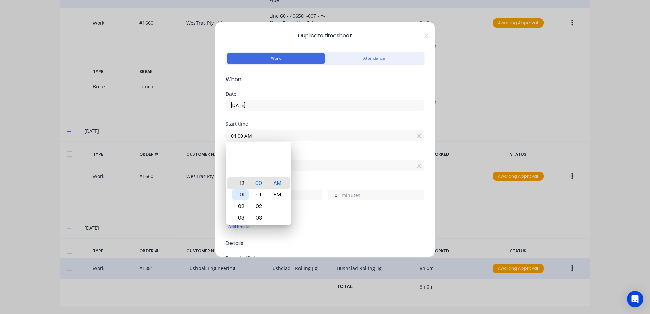
type input "12"
click at [243, 183] on div "12" at bounding box center [240, 184] width 17 height 12
click at [277, 194] on div "PM" at bounding box center [277, 195] width 17 height 12
type input "12:00 PM"
type input "0"
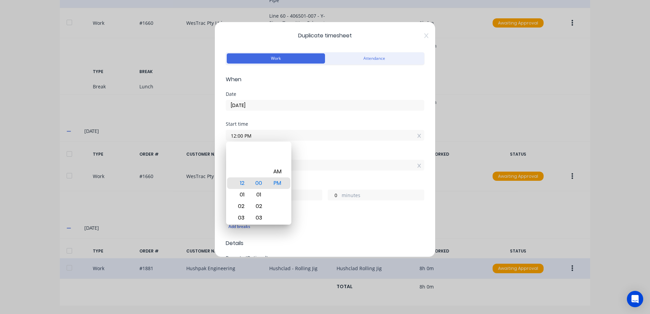
click at [303, 178] on div "Finish time 12:00 PM" at bounding box center [325, 167] width 199 height 30
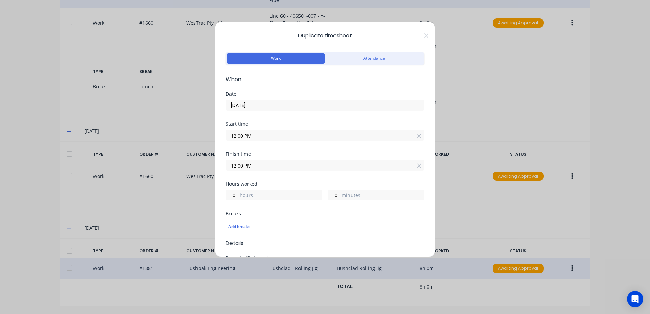
click at [255, 166] on input "12:00 PM" at bounding box center [325, 165] width 198 height 10
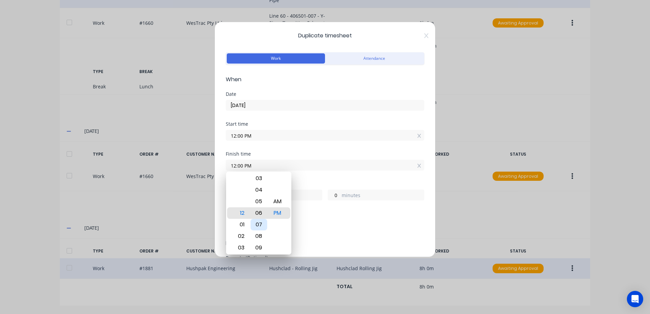
type input "12:06 PM"
type input "6"
type input "12:11 PM"
type input "11"
type input "12:14 PM"
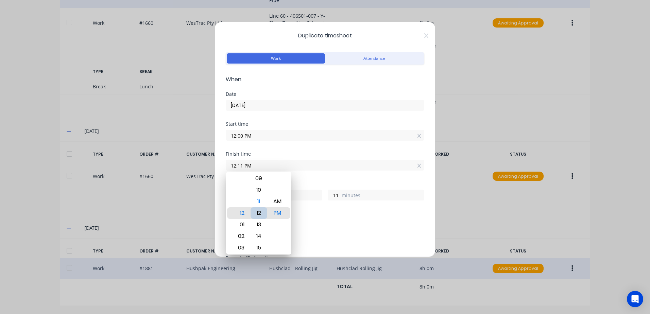
type input "14"
type input "12:20 PM"
type input "20"
type input "12:24 PM"
type input "24"
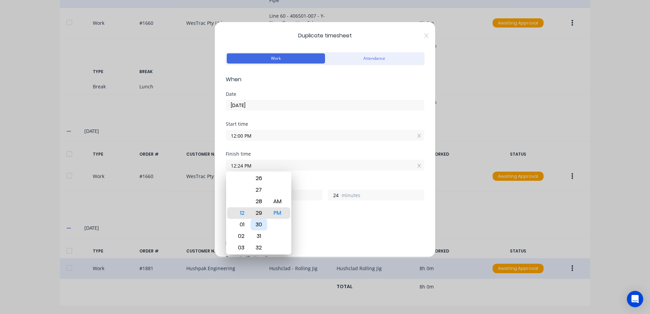
type input "12:29 PM"
type input "29"
type input "12:30 PM"
type input "30"
click at [355, 226] on div "Add breaks" at bounding box center [325, 226] width 193 height 9
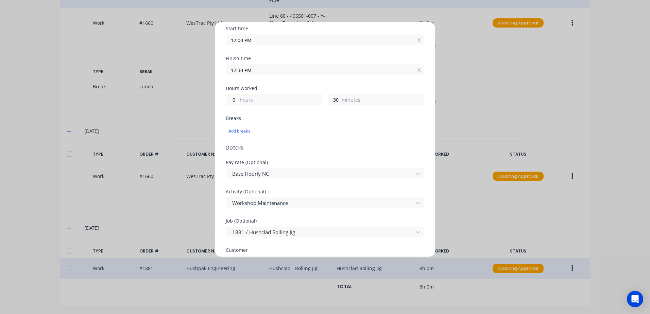
scroll to position [102, 0]
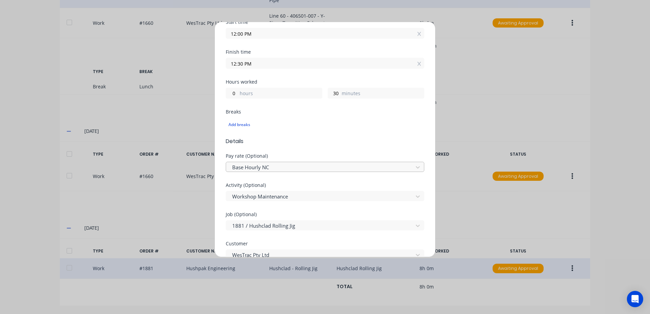
click at [264, 168] on div at bounding box center [321, 167] width 178 height 9
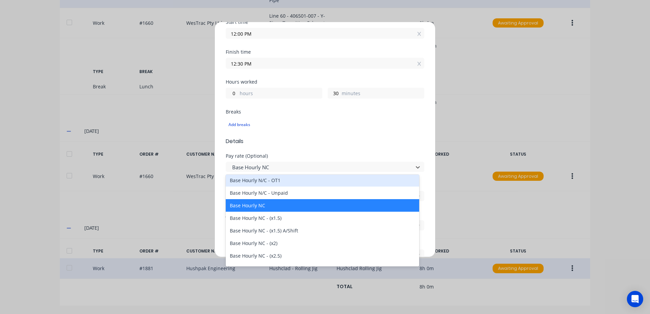
scroll to position [68, 0]
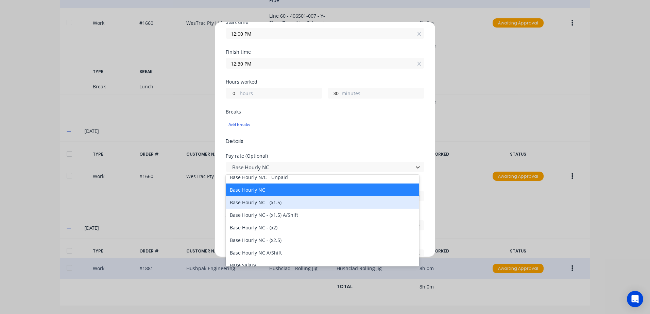
click at [254, 205] on div "Base Hourly NC - (x1.5)" at bounding box center [323, 202] width 194 height 13
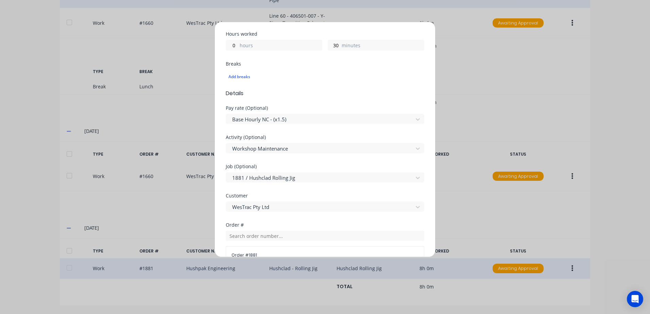
scroll to position [170, 0]
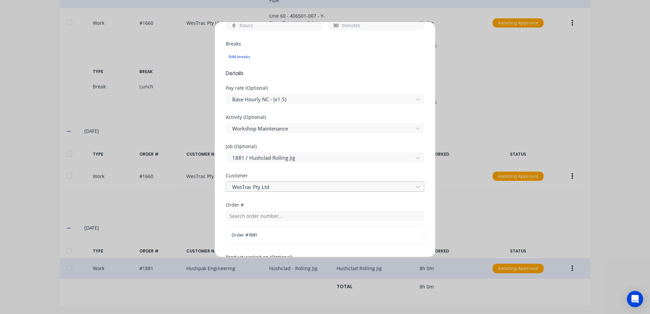
click at [263, 187] on div at bounding box center [321, 187] width 178 height 9
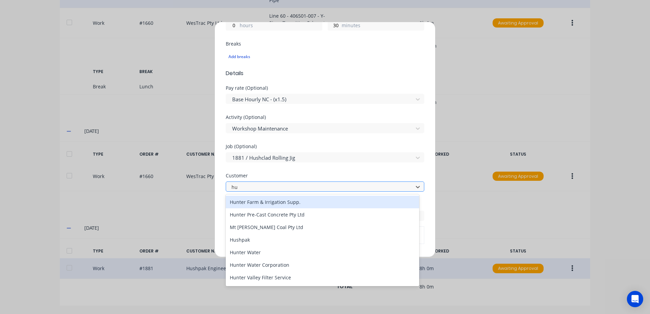
type input "hus"
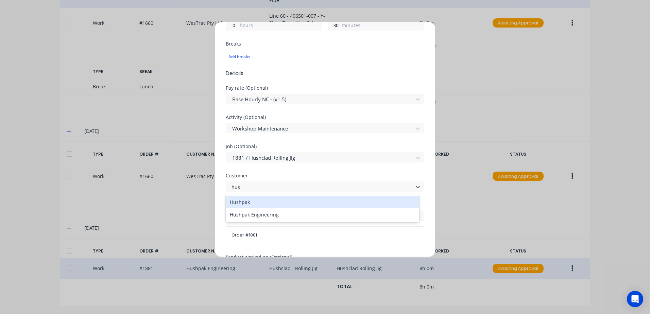
click at [248, 202] on div "Hushpak" at bounding box center [323, 202] width 194 height 13
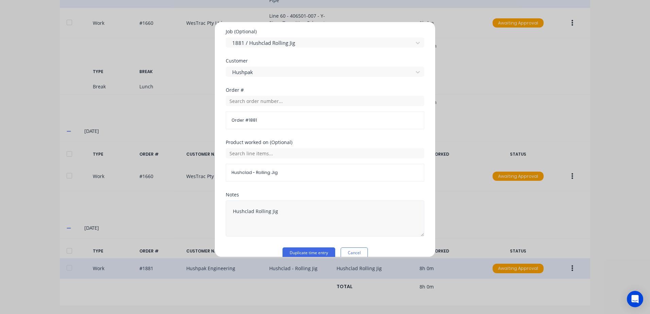
scroll to position [296, 0]
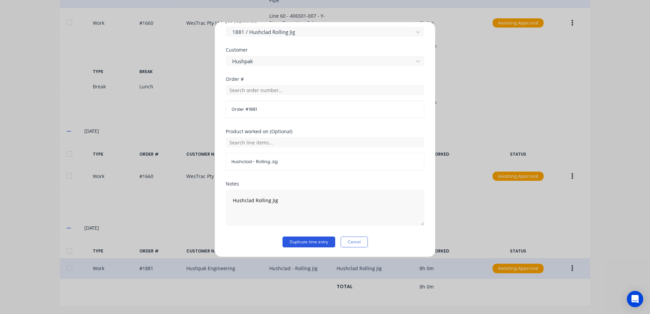
click at [298, 244] on button "Duplicate time entry" at bounding box center [309, 242] width 53 height 11
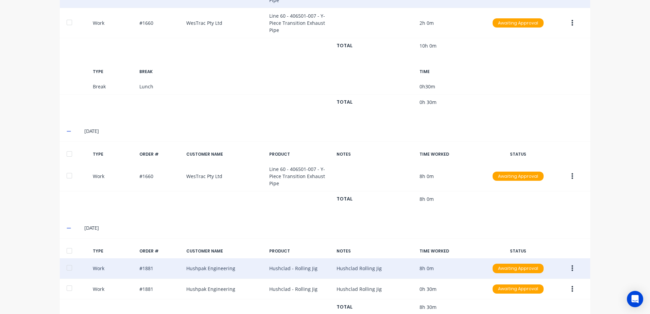
click at [572, 268] on button "button" at bounding box center [573, 269] width 16 height 12
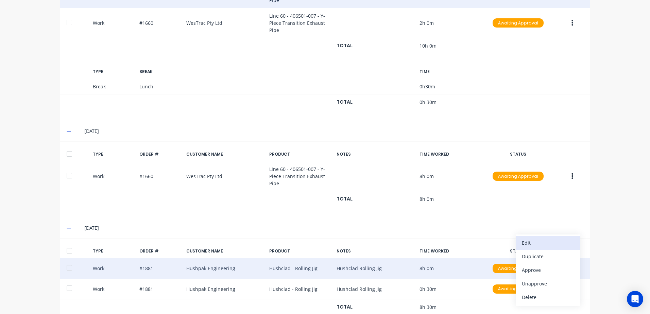
click at [526, 242] on div "Edit" at bounding box center [548, 243] width 52 height 10
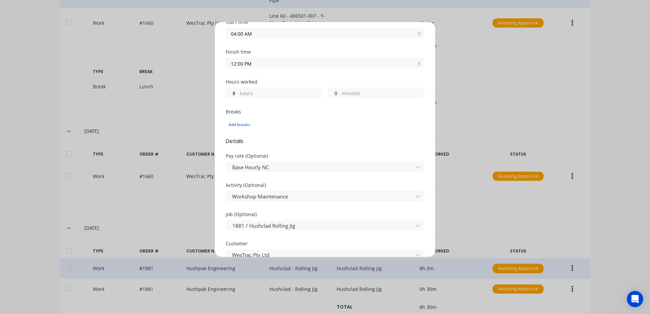
scroll to position [170, 0]
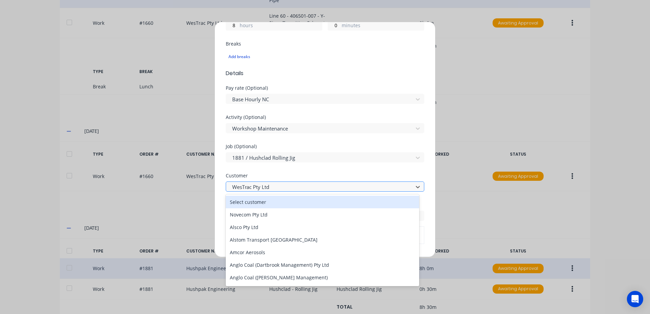
click at [256, 190] on div at bounding box center [321, 187] width 178 height 9
type input "hus"
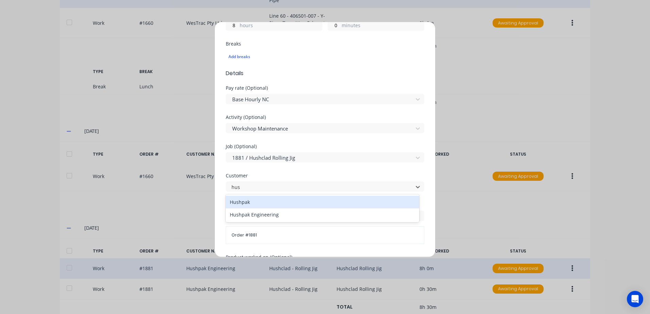
click at [249, 201] on div "Hushpak" at bounding box center [323, 202] width 194 height 13
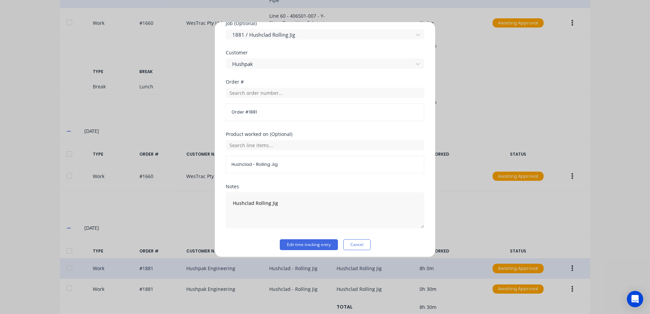
scroll to position [296, 0]
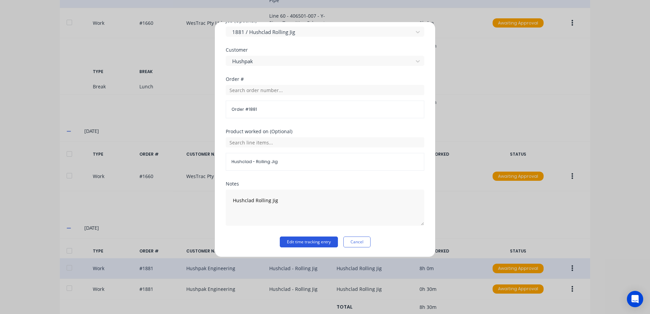
click at [302, 243] on button "Edit time tracking entry" at bounding box center [309, 242] width 58 height 11
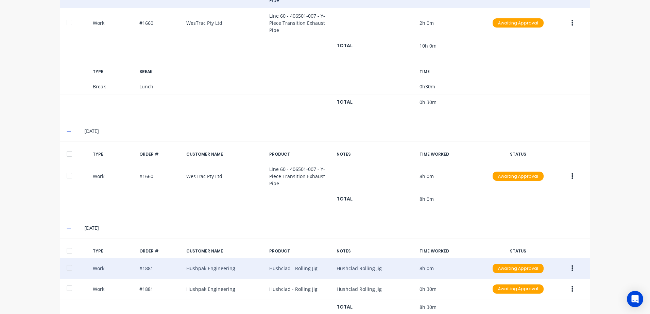
click at [572, 267] on icon "button" at bounding box center [573, 269] width 2 height 6
click at [528, 257] on div "Duplicate" at bounding box center [548, 257] width 52 height 10
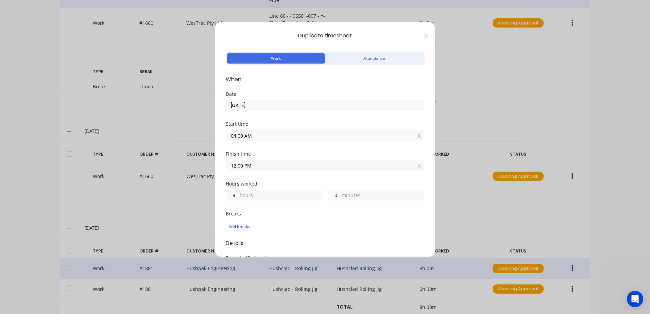
click at [259, 105] on input "[DATE]" at bounding box center [325, 105] width 198 height 10
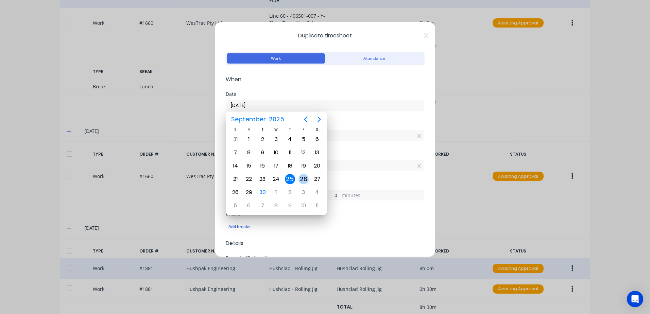
click at [303, 177] on div "26" at bounding box center [304, 179] width 10 height 10
type input "[DATE]"
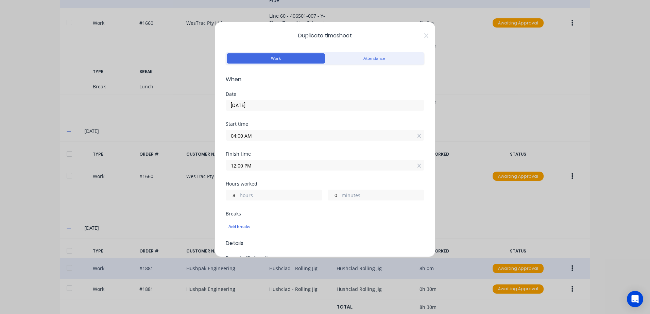
click at [258, 165] on input "12:00 PM" at bounding box center [325, 165] width 198 height 10
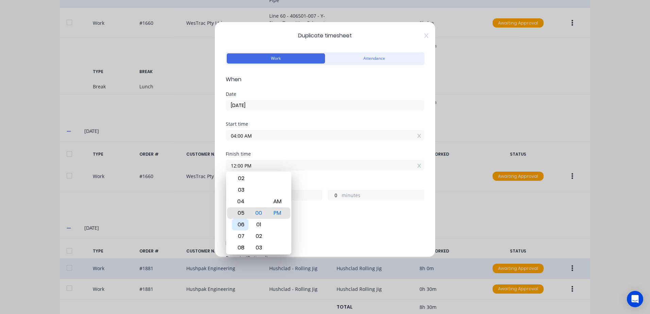
type input "05:00 PM"
type input "13"
type input "08:00 PM"
type input "16"
type input "10:00 PM"
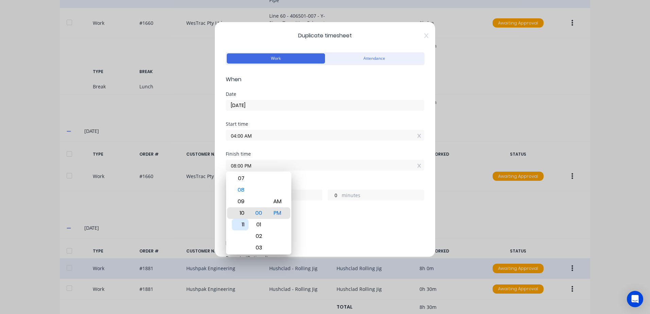
type input "18"
click at [277, 203] on div "AM" at bounding box center [277, 202] width 17 height 12
type input "10:00 AM"
type input "6"
click at [326, 223] on div "Add breaks" at bounding box center [325, 226] width 193 height 9
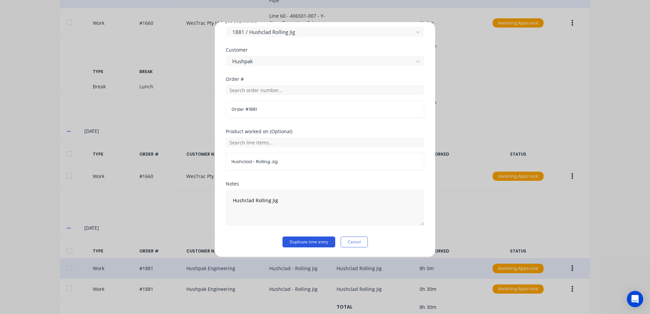
click at [295, 244] on button "Duplicate time entry" at bounding box center [309, 242] width 53 height 11
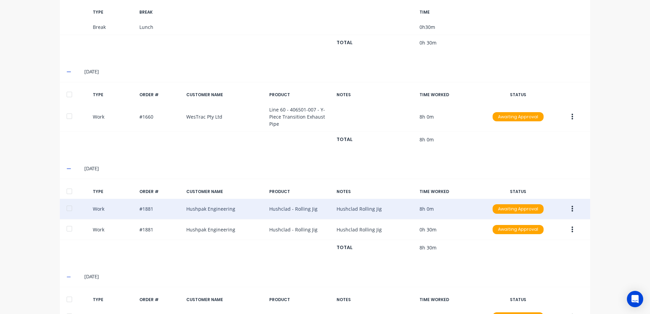
scroll to position [553, 0]
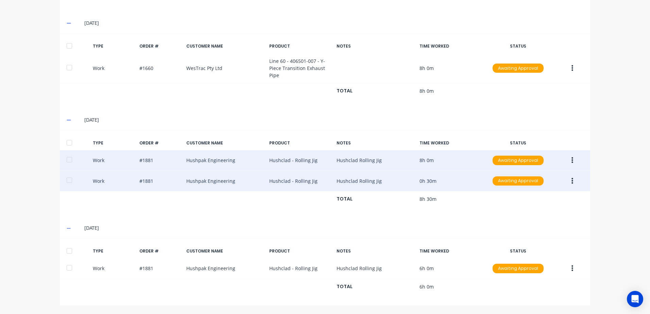
click at [569, 183] on button "button" at bounding box center [573, 181] width 16 height 12
click at [529, 169] on div "Duplicate" at bounding box center [548, 169] width 52 height 10
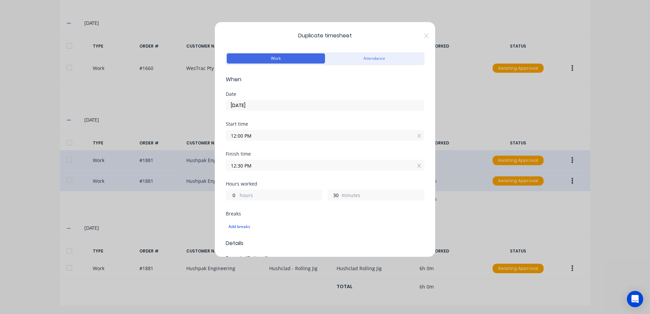
click at [256, 134] on input "12:00 PM" at bounding box center [325, 135] width 198 height 10
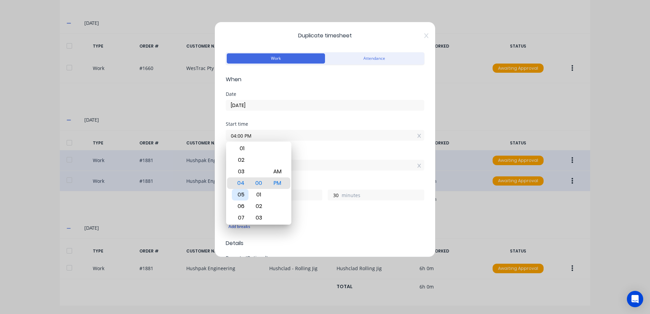
type input "04:00 PM"
type input "20"
type input "07:00 PM"
type input "17"
type input "10:00 PM"
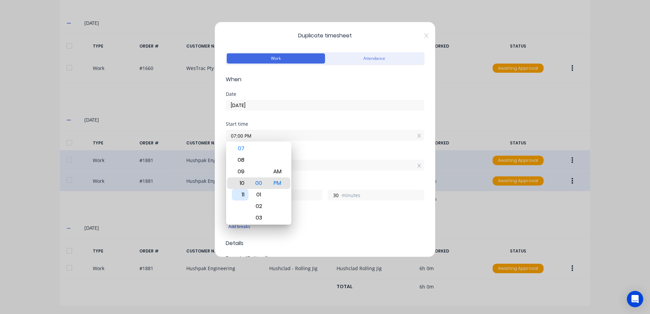
type input "14"
click at [243, 183] on div "10" at bounding box center [240, 184] width 17 height 12
click at [282, 172] on div "AM" at bounding box center [277, 172] width 17 height 12
type input "10:00 AM"
type input "2"
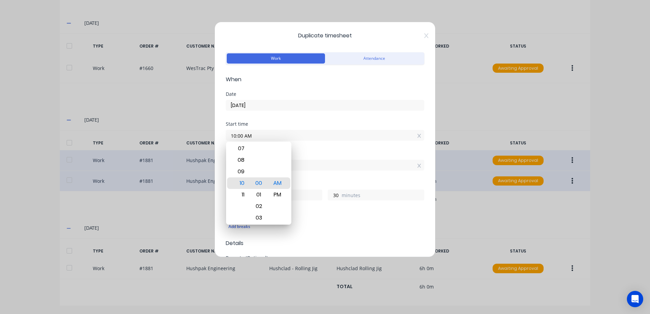
click at [315, 213] on div "Breaks" at bounding box center [325, 214] width 199 height 5
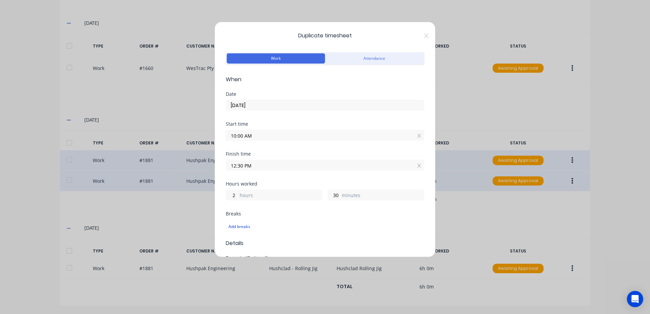
click at [265, 165] on input "12:30 PM" at bounding box center [325, 165] width 198 height 10
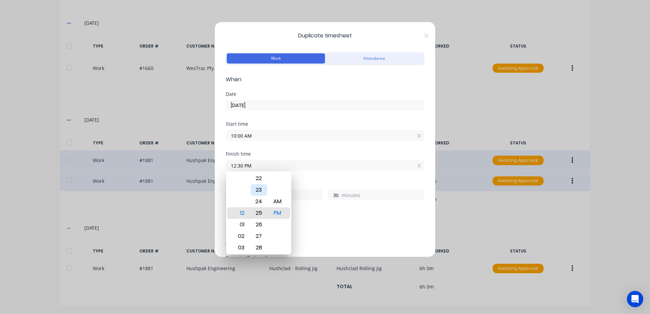
type input "12:25 PM"
type input "25"
type input "12:20 PM"
type input "20"
type input "12:10 PM"
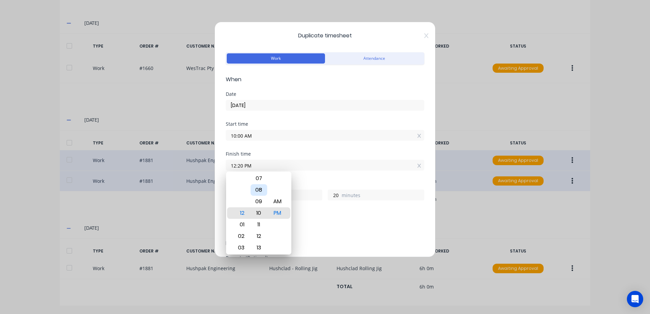
type input "10"
type input "12:06 PM"
type input "6"
type input "12:01 PM"
type input "1"
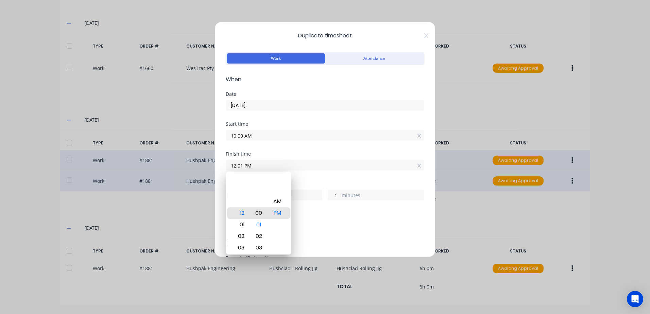
type input "12:00 PM"
type input "0"
click at [334, 219] on div "Add breaks" at bounding box center [325, 226] width 199 height 16
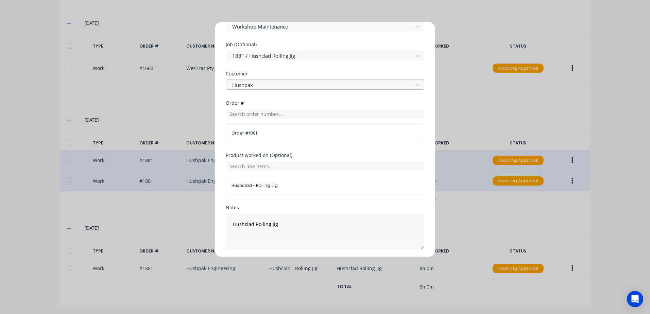
scroll to position [296, 0]
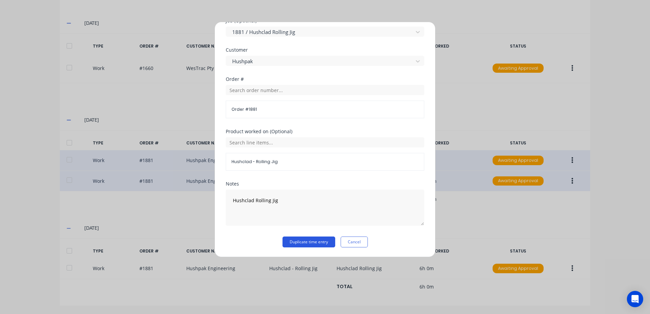
click at [299, 242] on button "Duplicate time entry" at bounding box center [309, 242] width 53 height 11
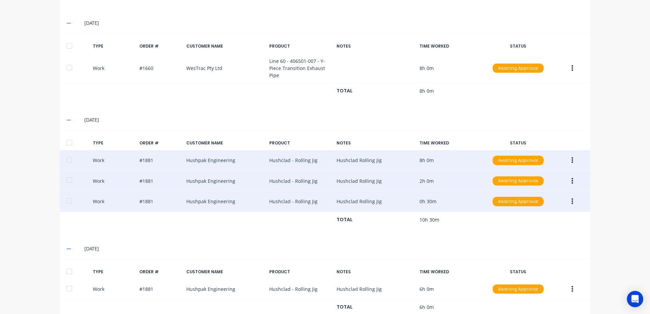
click at [568, 181] on button "button" at bounding box center [573, 181] width 16 height 12
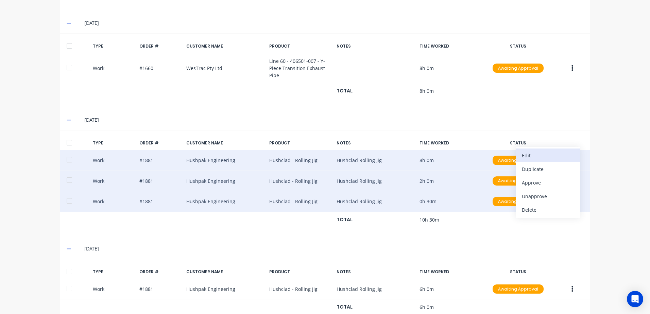
click at [526, 155] on div "Edit" at bounding box center [548, 156] width 52 height 10
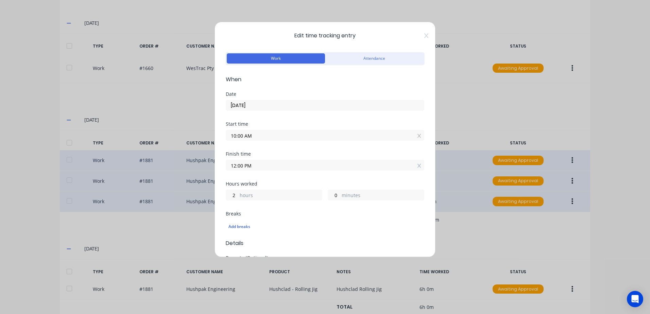
click at [266, 106] on input "[DATE]" at bounding box center [325, 105] width 198 height 10
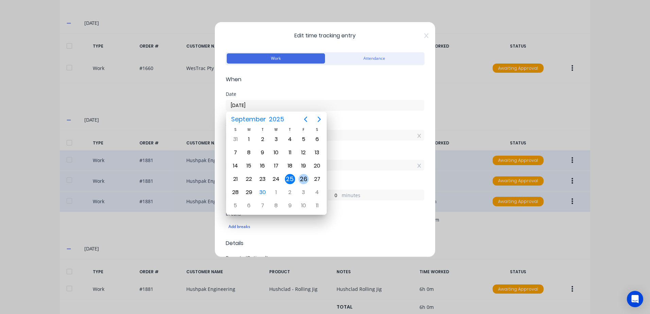
click at [304, 180] on div "26" at bounding box center [304, 179] width 10 height 10
type input "[DATE]"
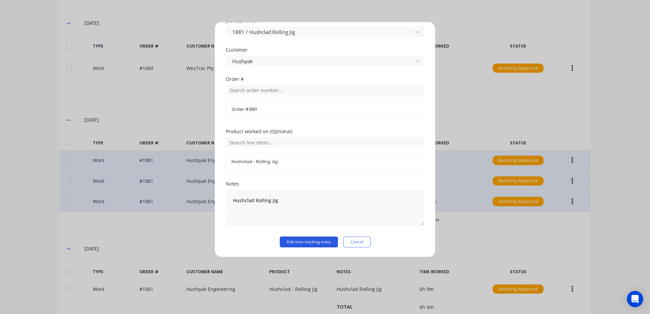
click at [292, 242] on button "Edit time tracking entry" at bounding box center [309, 242] width 58 height 11
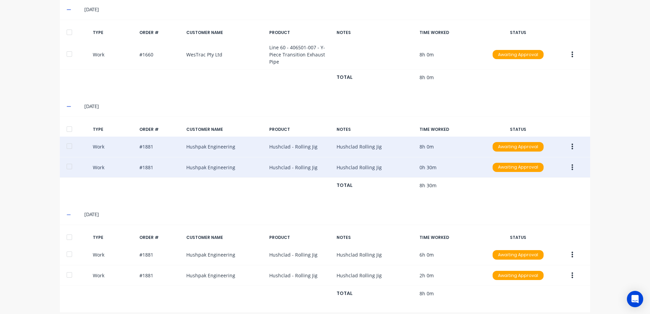
scroll to position [573, 0]
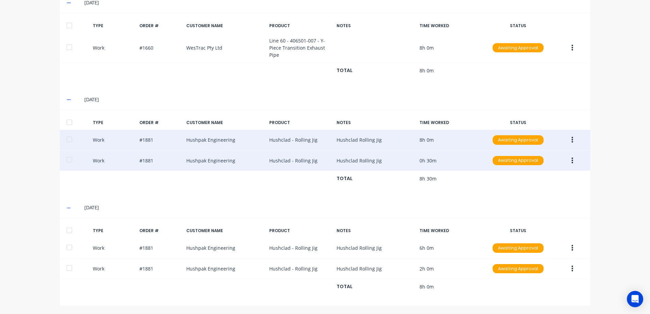
click at [66, 231] on div at bounding box center [70, 231] width 14 height 14
click at [70, 120] on div at bounding box center [70, 123] width 14 height 14
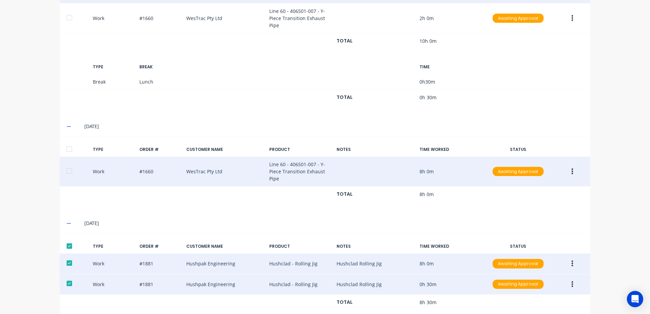
scroll to position [437, 0]
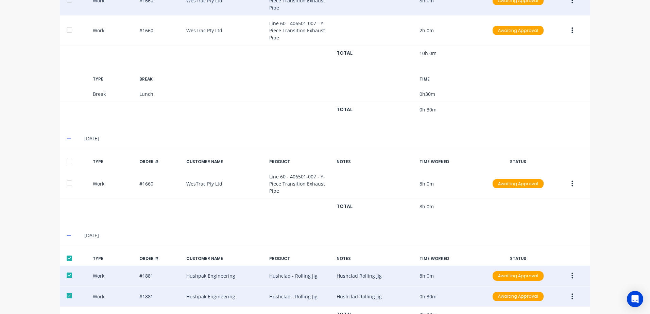
click at [67, 160] on div at bounding box center [70, 162] width 14 height 14
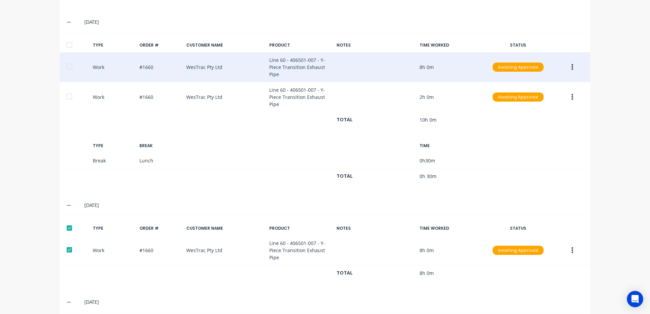
scroll to position [233, 0]
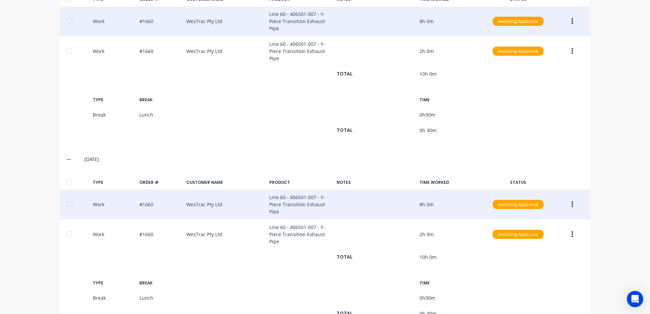
click at [68, 180] on div at bounding box center [70, 183] width 14 height 14
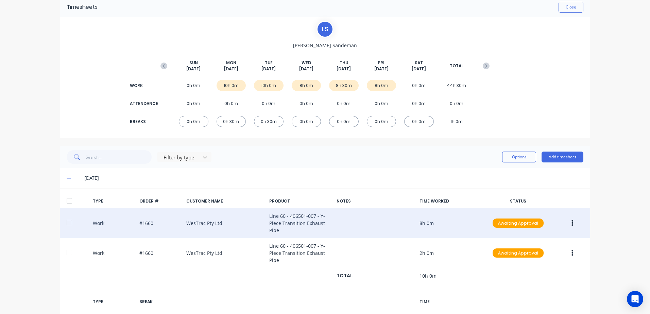
scroll to position [29, 0]
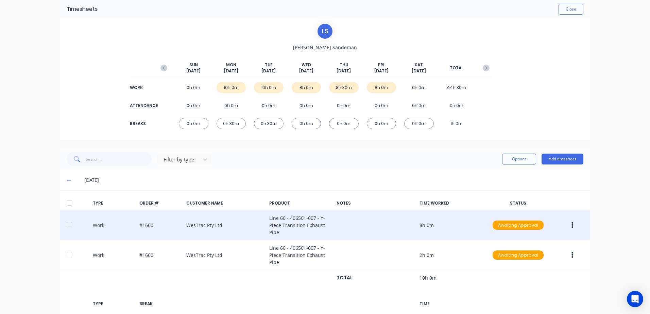
click at [66, 200] on div at bounding box center [70, 203] width 14 height 14
click at [521, 160] on button "Options" at bounding box center [519, 159] width 34 height 11
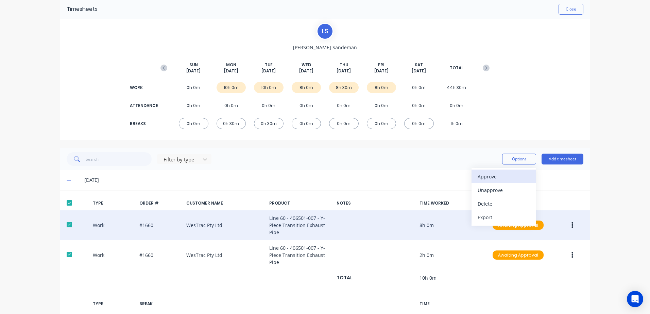
click at [483, 176] on div "Approve" at bounding box center [504, 177] width 52 height 10
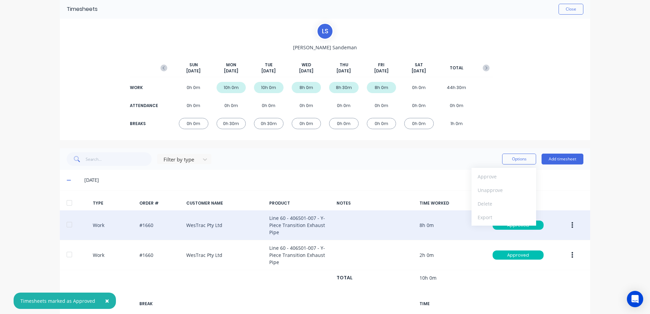
click at [65, 202] on div at bounding box center [70, 203] width 14 height 14
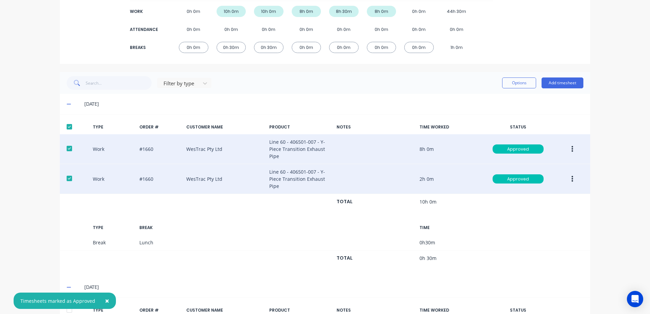
scroll to position [233, 0]
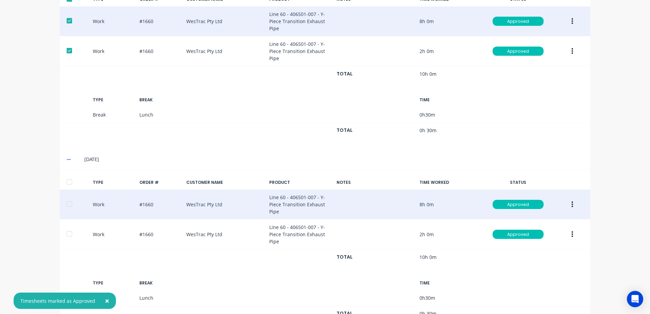
click at [68, 182] on div at bounding box center [70, 183] width 14 height 14
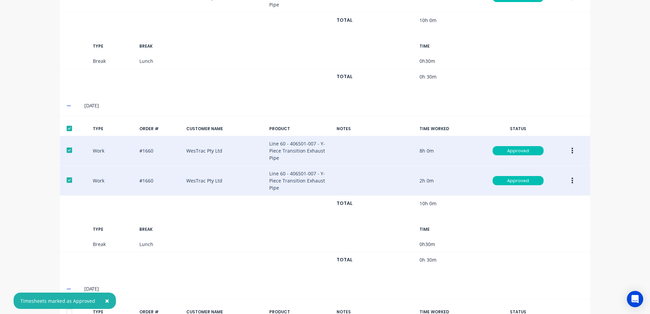
scroll to position [471, 0]
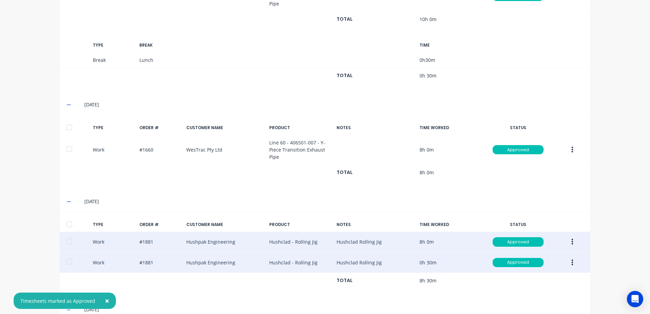
click at [65, 126] on div at bounding box center [70, 128] width 14 height 14
drag, startPoint x: 68, startPoint y: 224, endPoint x: 143, endPoint y: 216, distance: 74.9
click at [70, 223] on div at bounding box center [70, 225] width 14 height 14
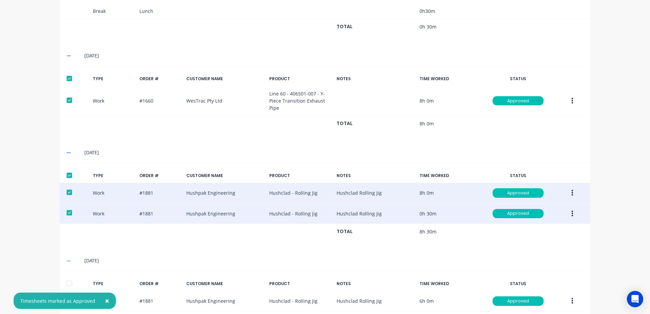
scroll to position [573, 0]
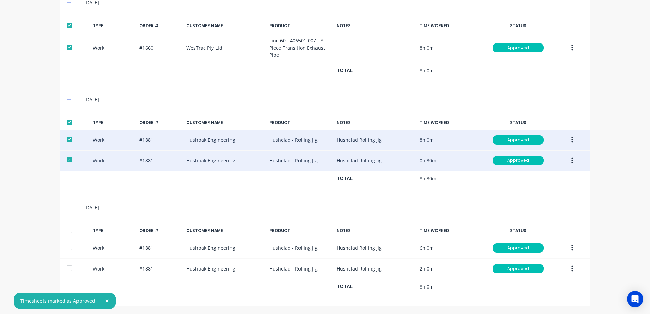
click at [71, 230] on div at bounding box center [70, 231] width 14 height 14
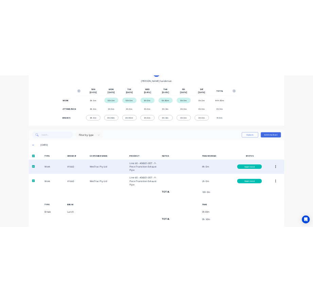
scroll to position [0, 0]
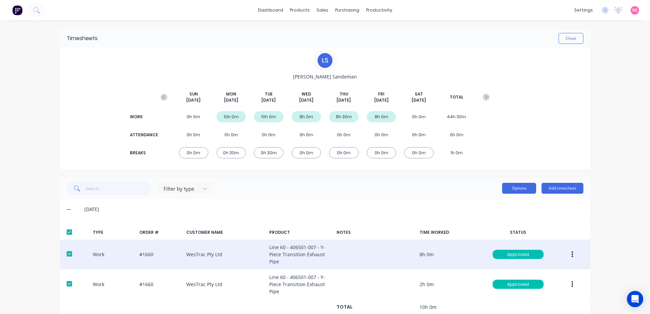
click at [511, 190] on button "Options" at bounding box center [519, 188] width 34 height 11
click at [481, 245] on div "Export" at bounding box center [504, 247] width 52 height 10
